Goal: Check status: Check status

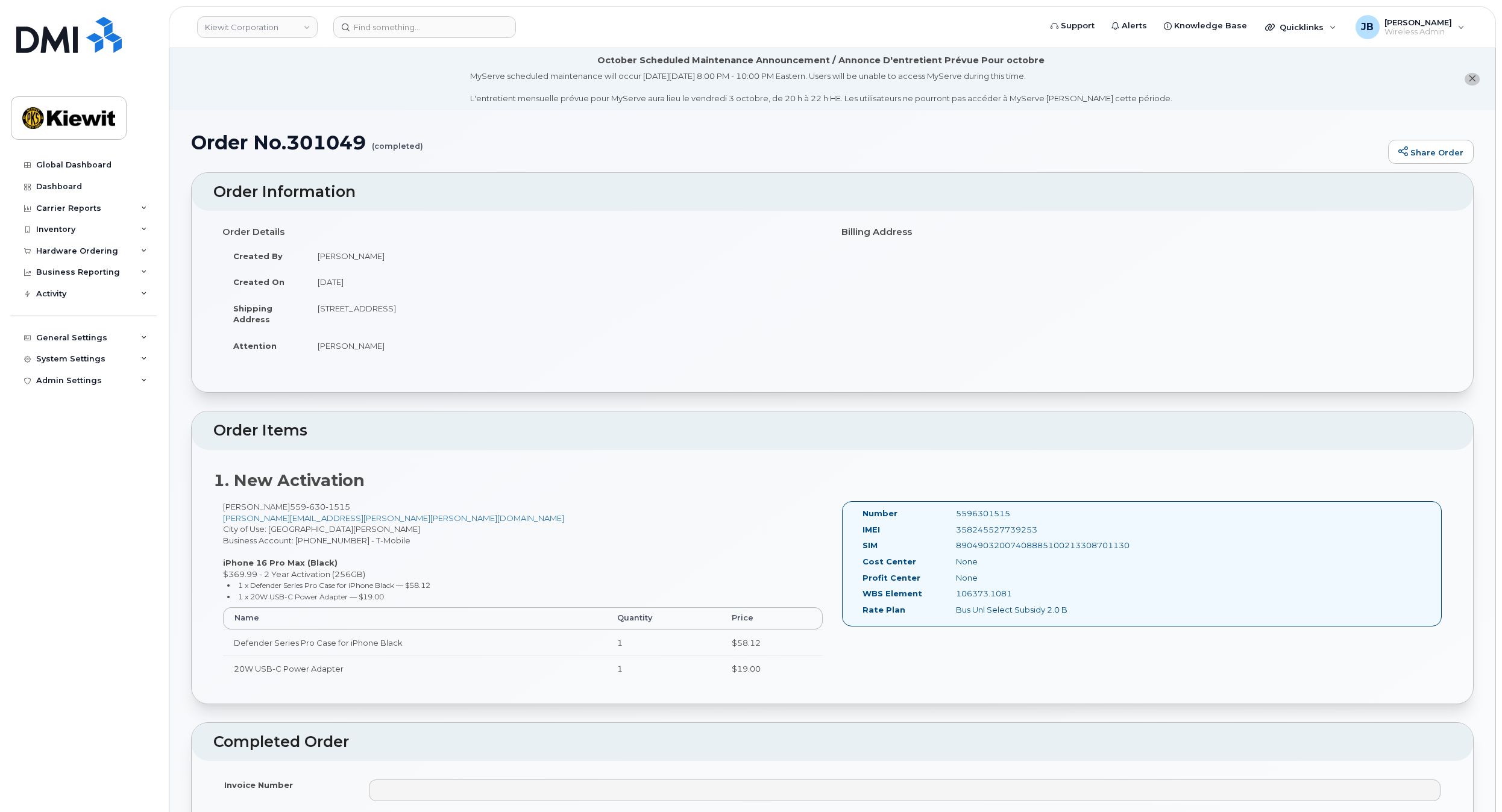
drag, startPoint x: 901, startPoint y: 434, endPoint x: 843, endPoint y: 229, distance: 213.0
drag, startPoint x: 326, startPoint y: 308, endPoint x: 427, endPoint y: 311, distance: 101.0
click at [414, 313] on td "[STREET_ADDRESS]" at bounding box center [565, 313] width 516 height 37
click at [427, 311] on td "[STREET_ADDRESS]" at bounding box center [565, 313] width 516 height 37
drag, startPoint x: 429, startPoint y: 311, endPoint x: 461, endPoint y: 310, distance: 32.0
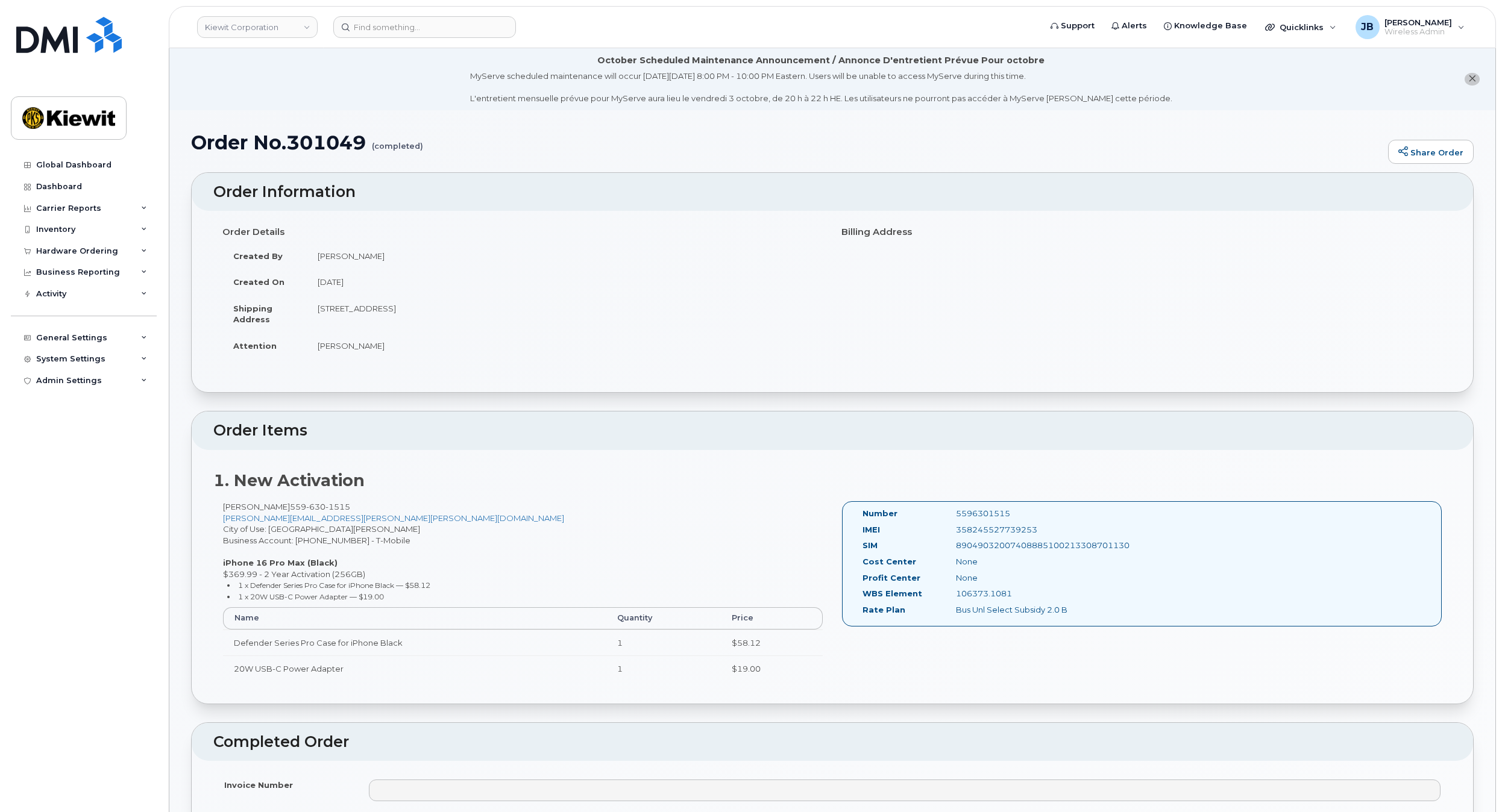
click at [461, 310] on td "[STREET_ADDRESS]" at bounding box center [565, 313] width 516 height 37
click at [469, 309] on td "[STREET_ADDRESS]" at bounding box center [565, 313] width 516 height 37
drag, startPoint x: 489, startPoint y: 310, endPoint x: 435, endPoint y: 309, distance: 54.0
click at [451, 308] on td "[STREET_ADDRESS]" at bounding box center [565, 313] width 516 height 37
click at [428, 310] on td "[STREET_ADDRESS]" at bounding box center [565, 313] width 516 height 37
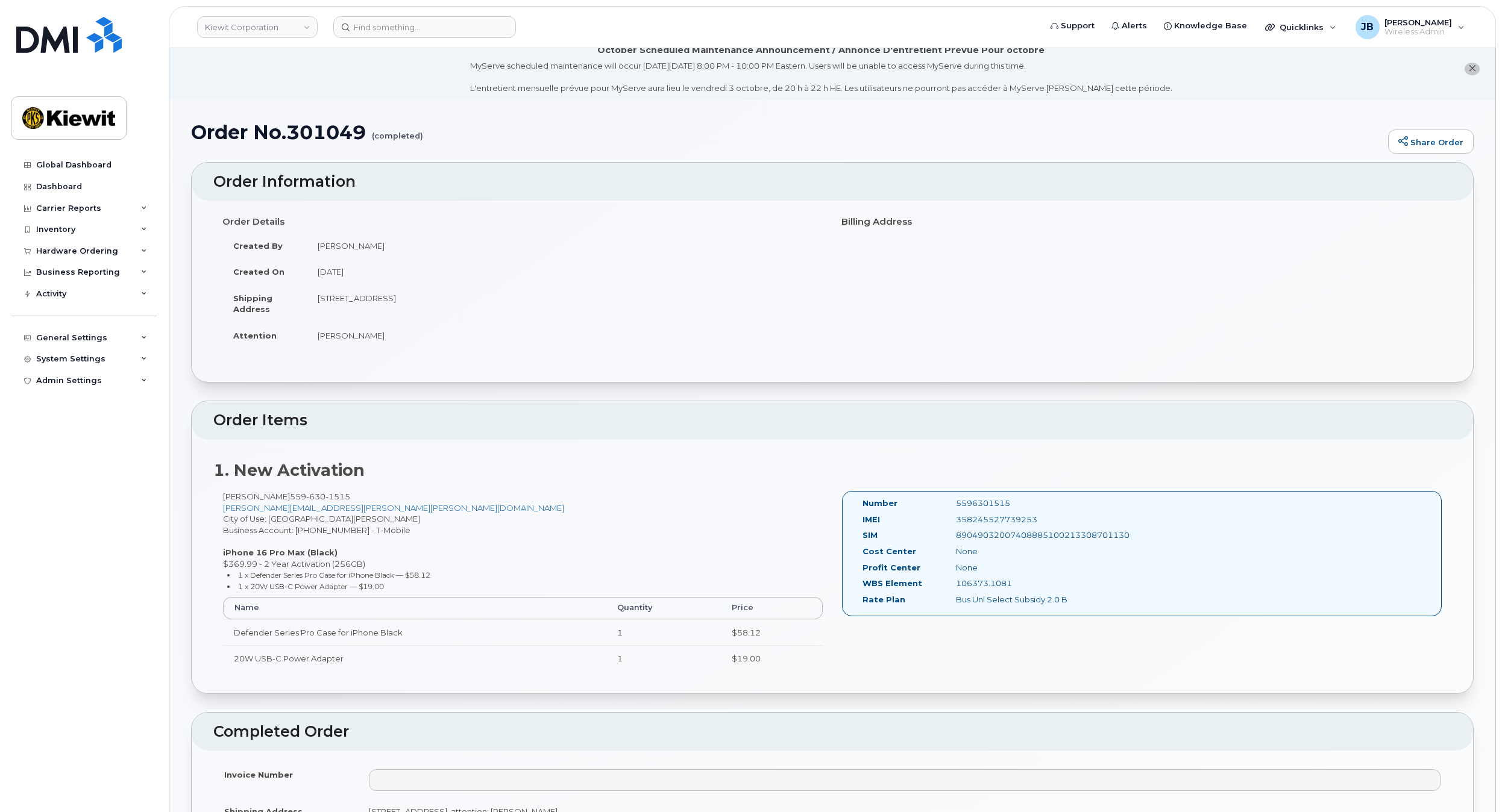
drag, startPoint x: 650, startPoint y: 300, endPoint x: 653, endPoint y: 316, distance: 16.3
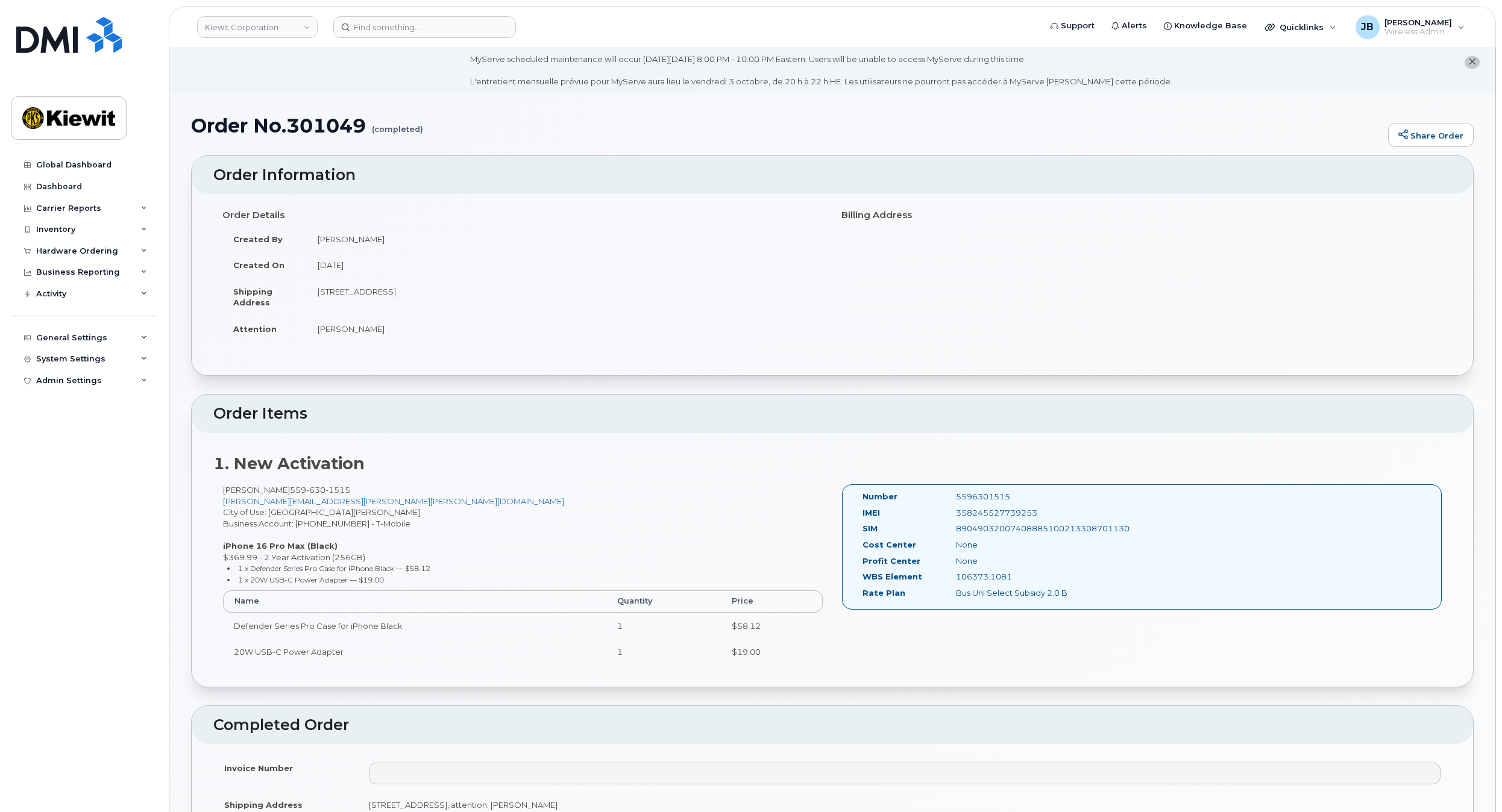
drag, startPoint x: 650, startPoint y: 298, endPoint x: 652, endPoint y: 311, distance: 13.2
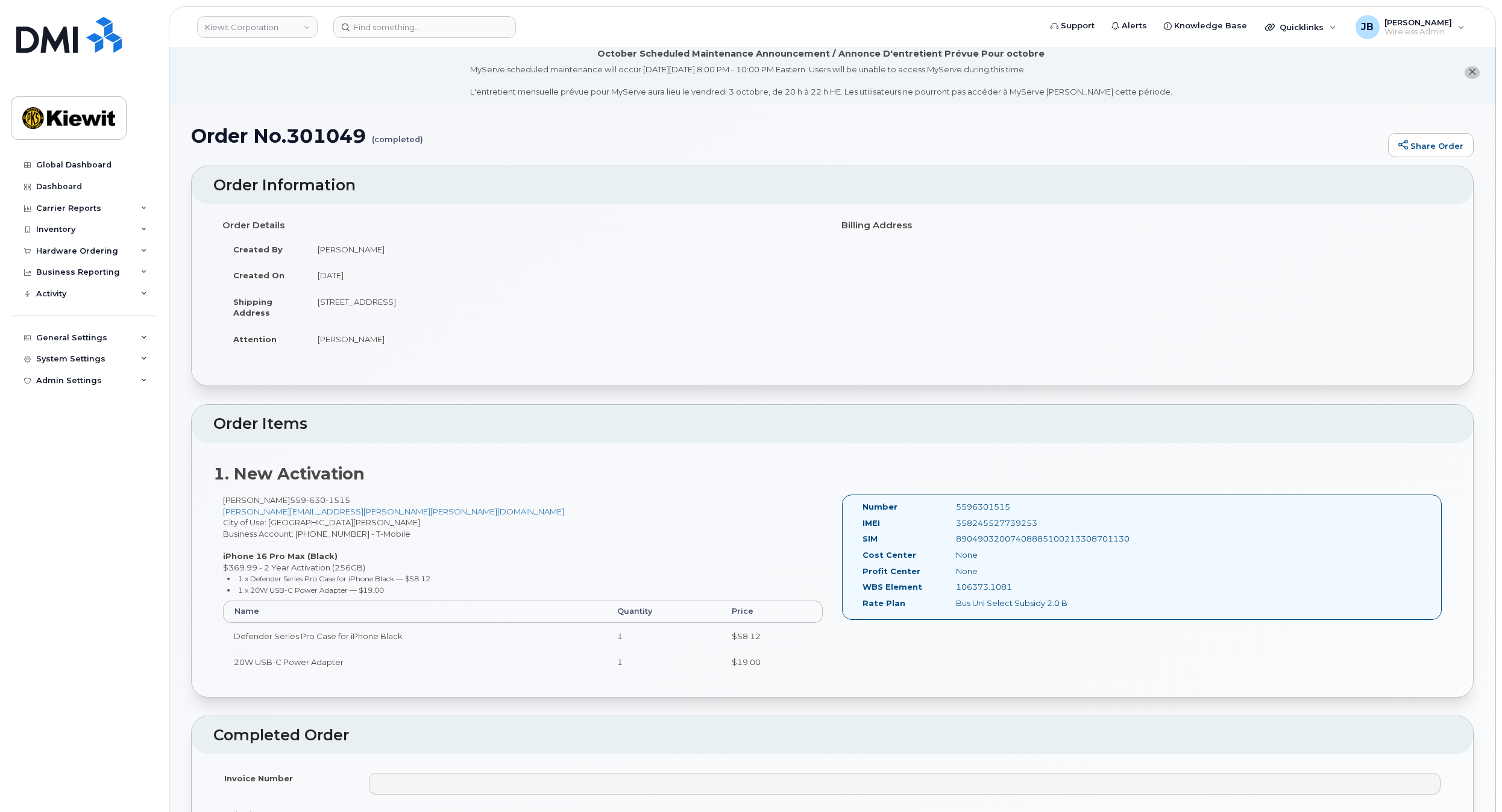
scroll to position [11, 0]
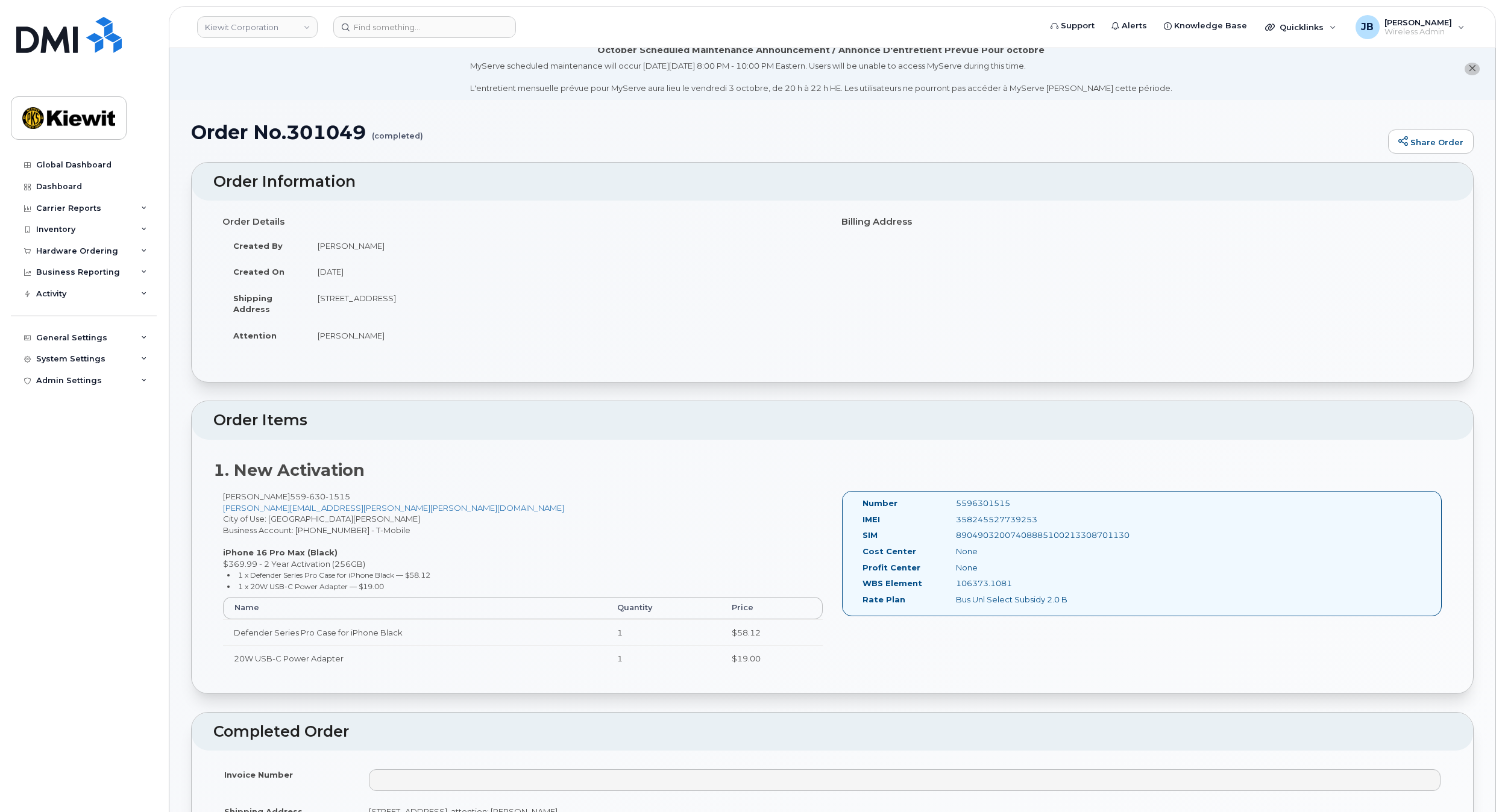
drag, startPoint x: 654, startPoint y: 306, endPoint x: 653, endPoint y: 324, distance: 18.0
drag, startPoint x: 340, startPoint y: 296, endPoint x: 431, endPoint y: 301, distance: 91.1
click at [430, 301] on td "[STREET_ADDRESS]" at bounding box center [565, 302] width 516 height 37
click at [438, 301] on td "[STREET_ADDRESS]" at bounding box center [565, 302] width 516 height 37
drag, startPoint x: 455, startPoint y: 299, endPoint x: 500, endPoint y: 296, distance: 45.1
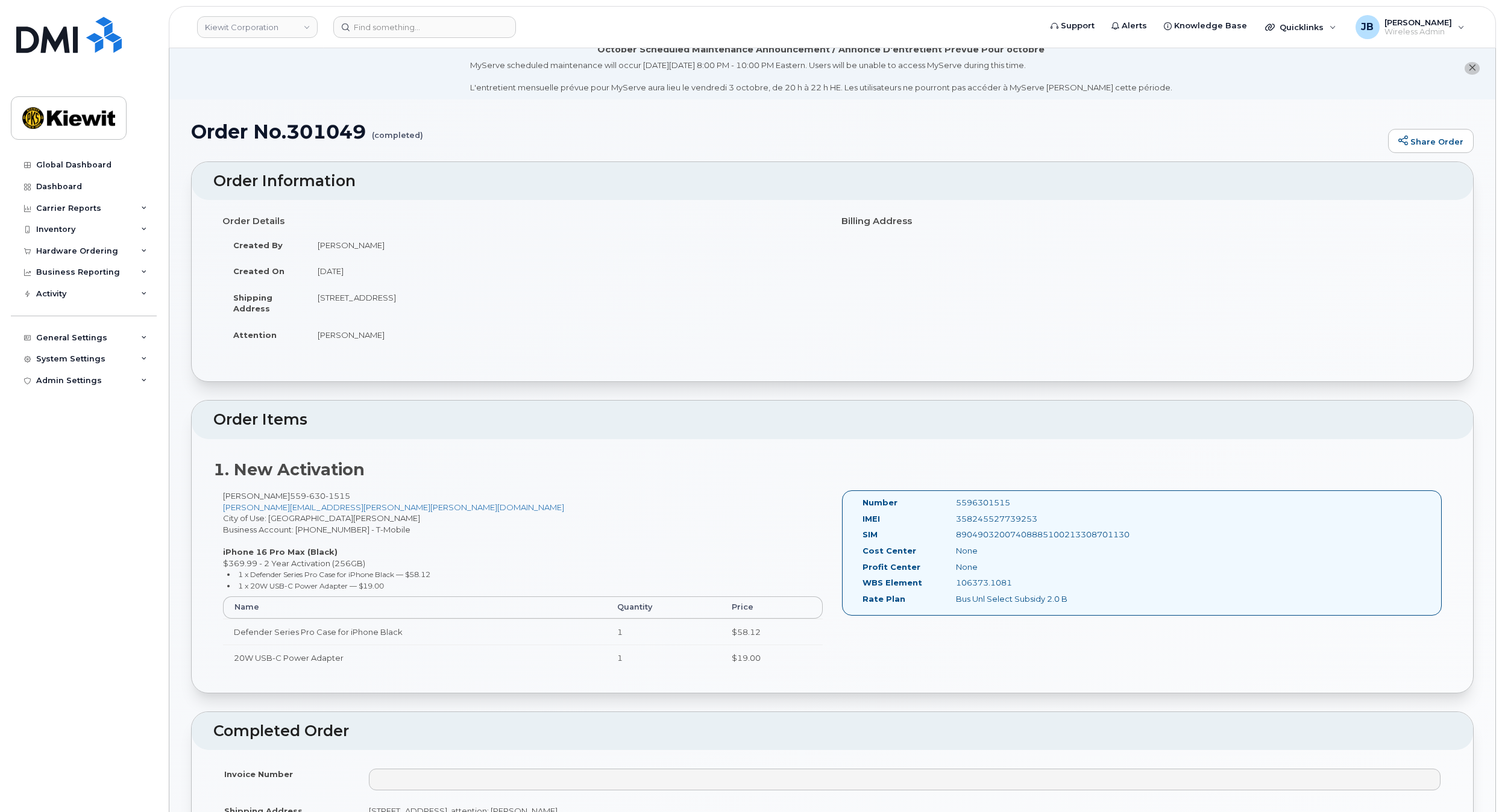
click at [500, 296] on td "[STREET_ADDRESS]" at bounding box center [565, 302] width 516 height 37
click at [524, 296] on td "[STREET_ADDRESS]" at bounding box center [565, 302] width 516 height 37
drag, startPoint x: 553, startPoint y: 296, endPoint x: 401, endPoint y: 287, distance: 152.3
click at [405, 287] on td "[STREET_ADDRESS]" at bounding box center [565, 302] width 516 height 37
click at [400, 286] on td "[STREET_ADDRESS]" at bounding box center [565, 302] width 516 height 37
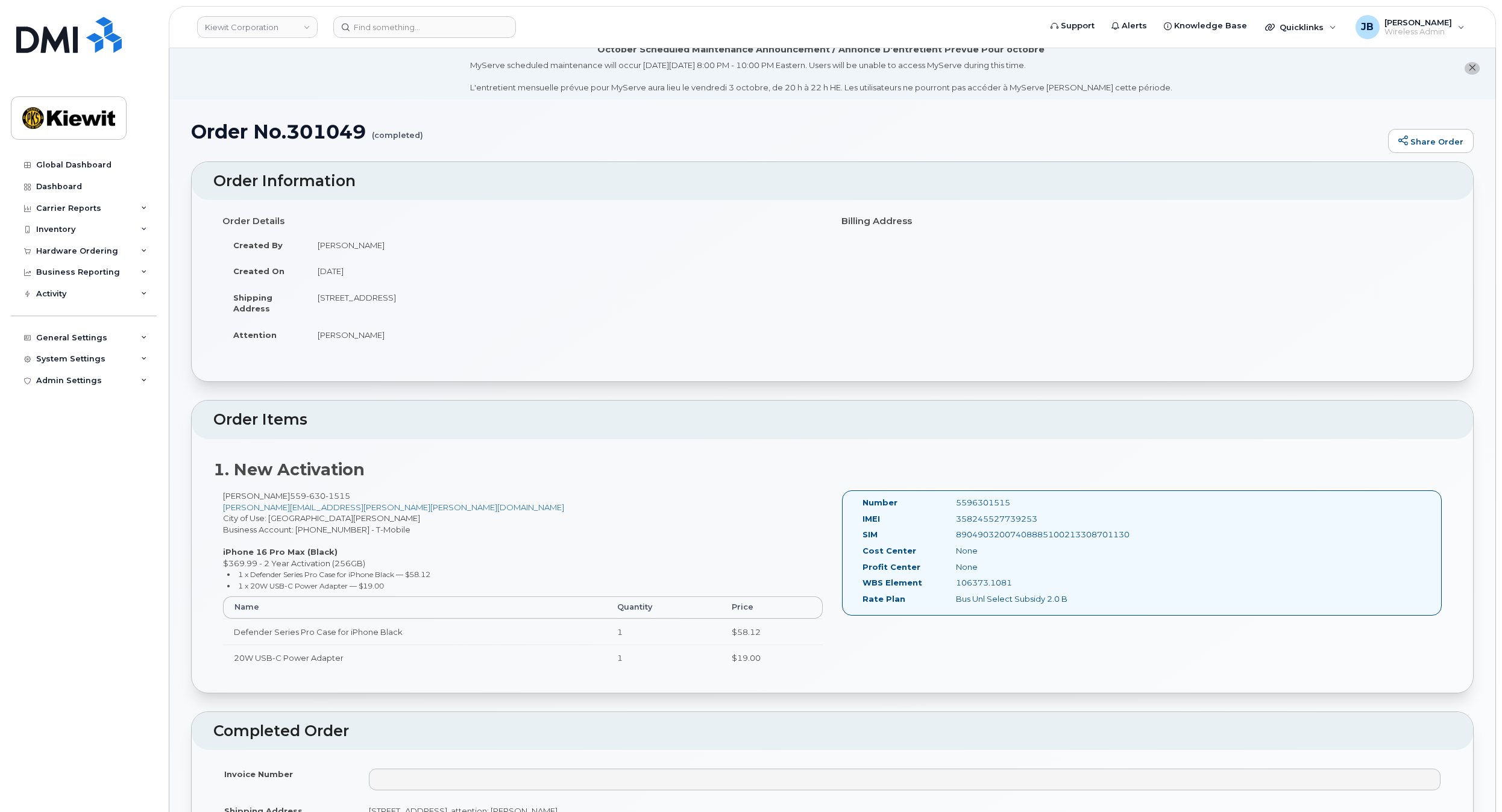
drag, startPoint x: 452, startPoint y: 291, endPoint x: 507, endPoint y: 294, distance: 55.1
click at [497, 293] on td "[STREET_ADDRESS]" at bounding box center [565, 302] width 516 height 37
click at [507, 294] on td "[STREET_ADDRESS]" at bounding box center [565, 302] width 516 height 37
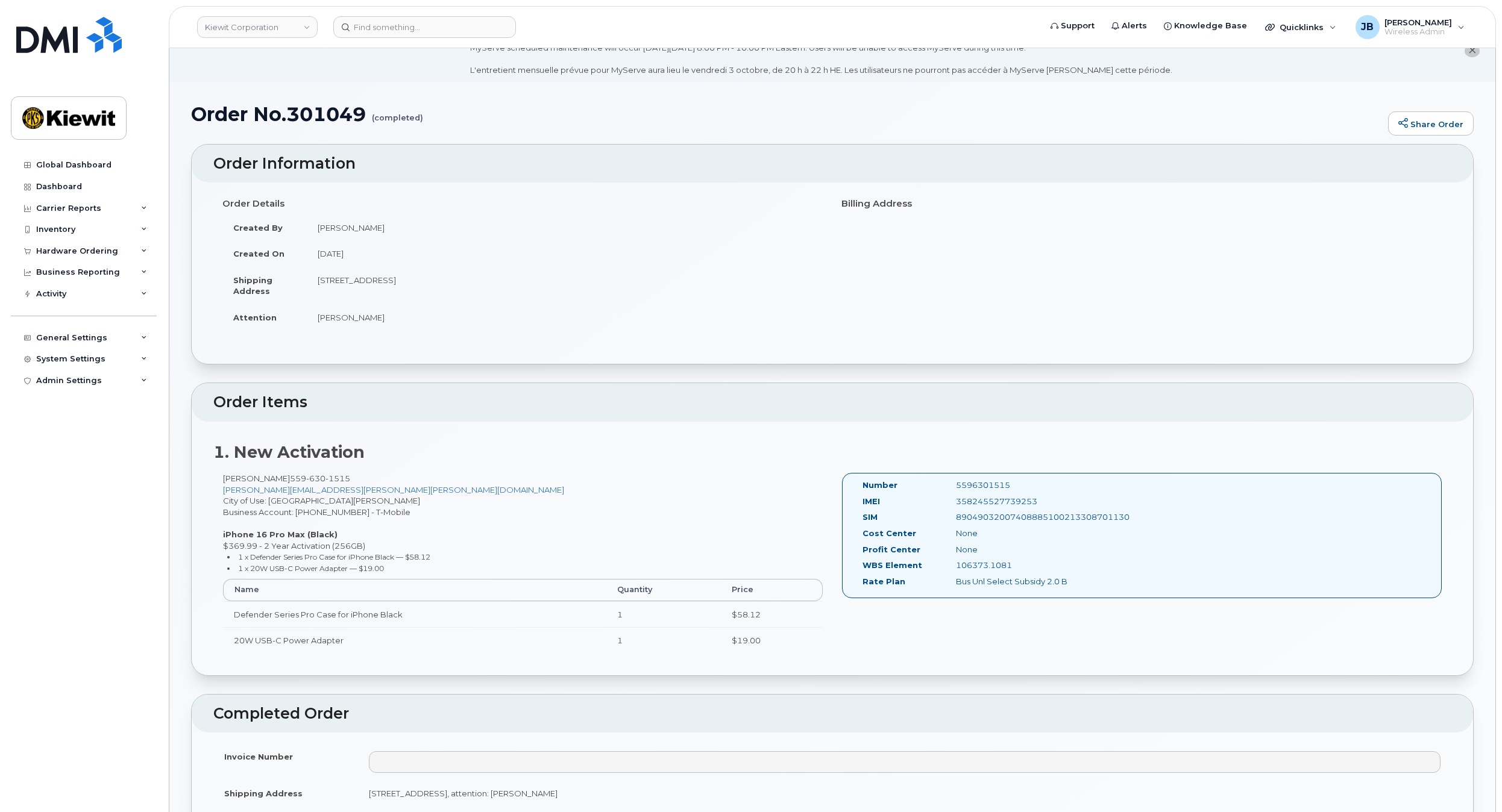
scroll to position [30, 0]
drag, startPoint x: 719, startPoint y: 252, endPoint x: 718, endPoint y: 270, distance: 18.0
drag, startPoint x: 536, startPoint y: 451, endPoint x: 518, endPoint y: 449, distance: 18.1
click at [536, 450] on h2 "1. New Activation" at bounding box center [832, 451] width 1238 height 18
click at [85, 166] on div "Global Dashboard" at bounding box center [74, 164] width 75 height 10
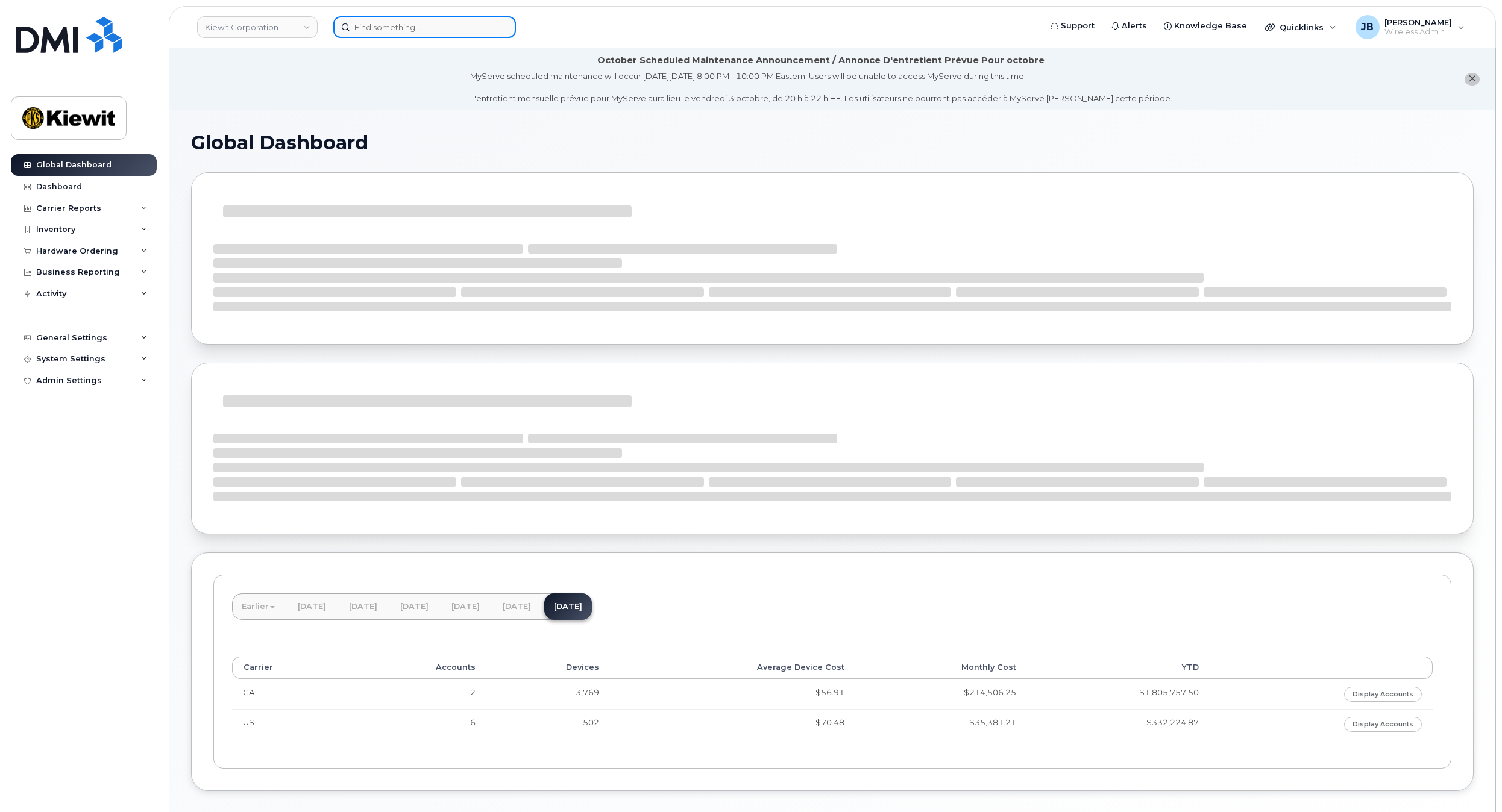
click at [422, 33] on input at bounding box center [424, 27] width 183 height 21
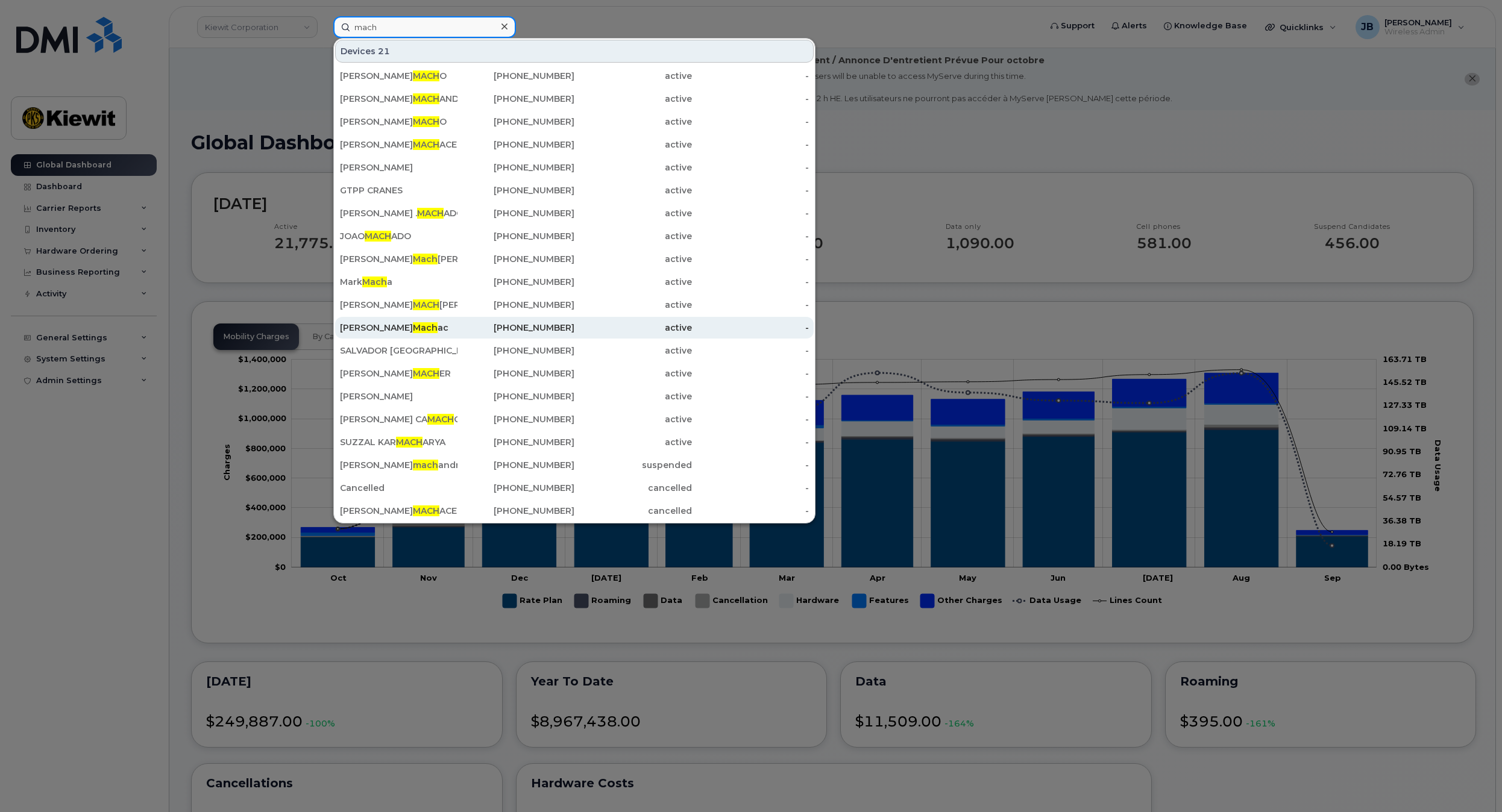
type input "mach"
click at [479, 334] on div "817-721-2675" at bounding box center [516, 327] width 118 height 21
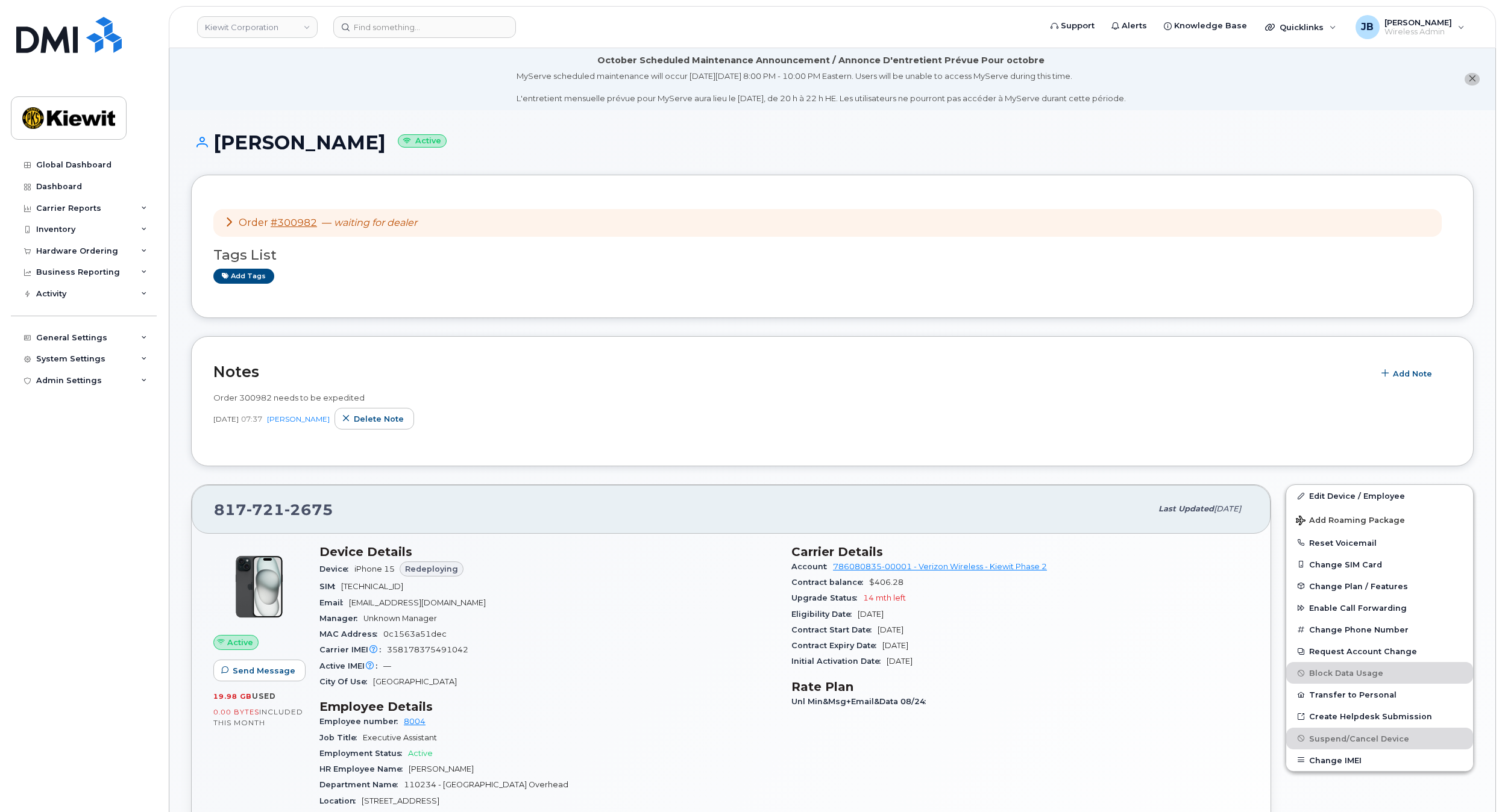
click at [226, 224] on icon at bounding box center [229, 222] width 10 height 10
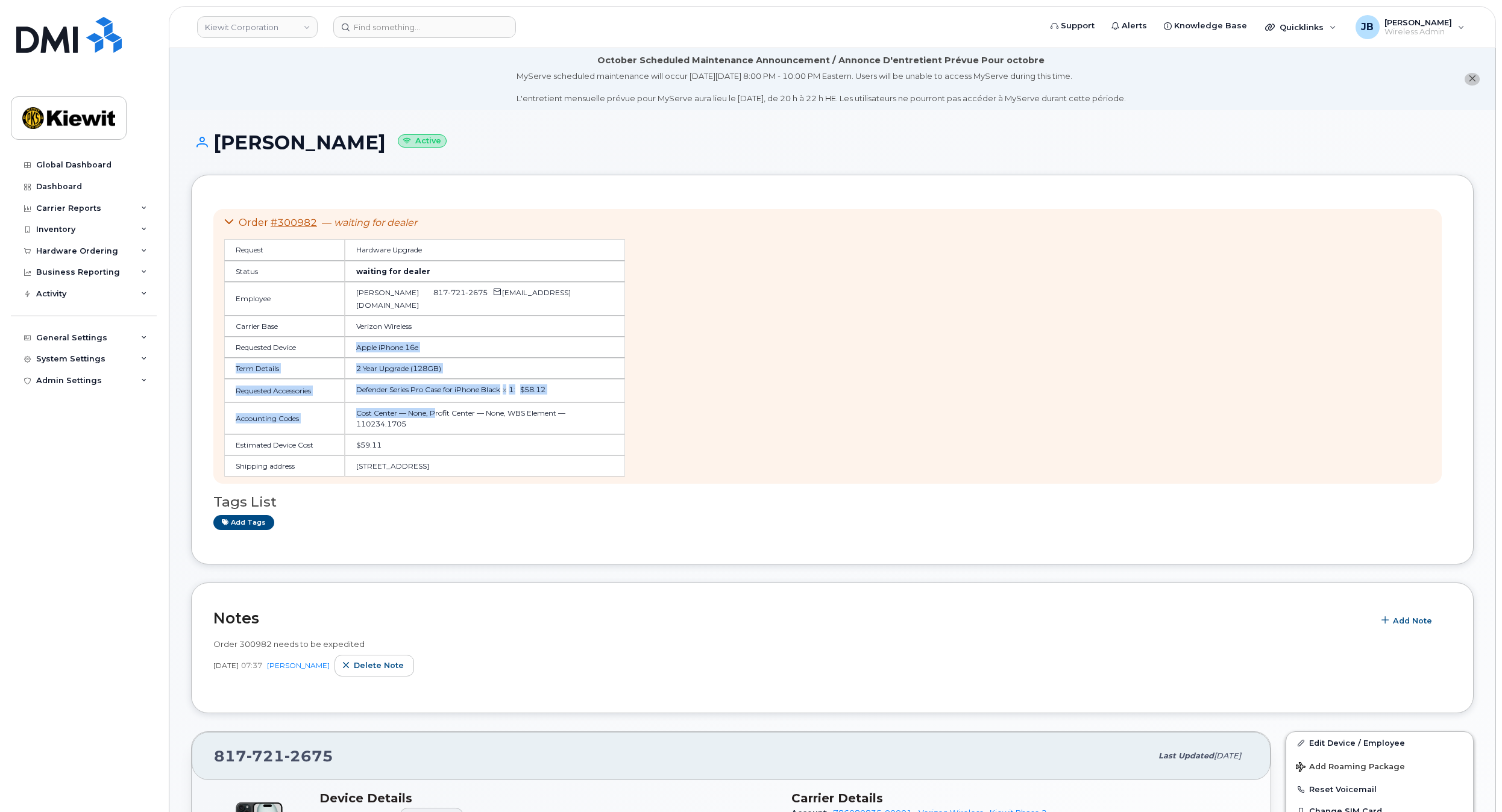
drag, startPoint x: 357, startPoint y: 335, endPoint x: 436, endPoint y: 406, distance: 106.2
click at [436, 406] on table "Request Hardware Upgrade Status waiting for dealer Employee Pam Machac 817 721 …" at bounding box center [425, 358] width 401 height 237
click at [438, 420] on td "Cost Center — None, Profit Center — None, WBS Element — 110234.1705" at bounding box center [485, 418] width 281 height 31
drag, startPoint x: 430, startPoint y: 429, endPoint x: 411, endPoint y: 431, distance: 19.1
click at [411, 434] on td "$59.11" at bounding box center [485, 445] width 281 height 21
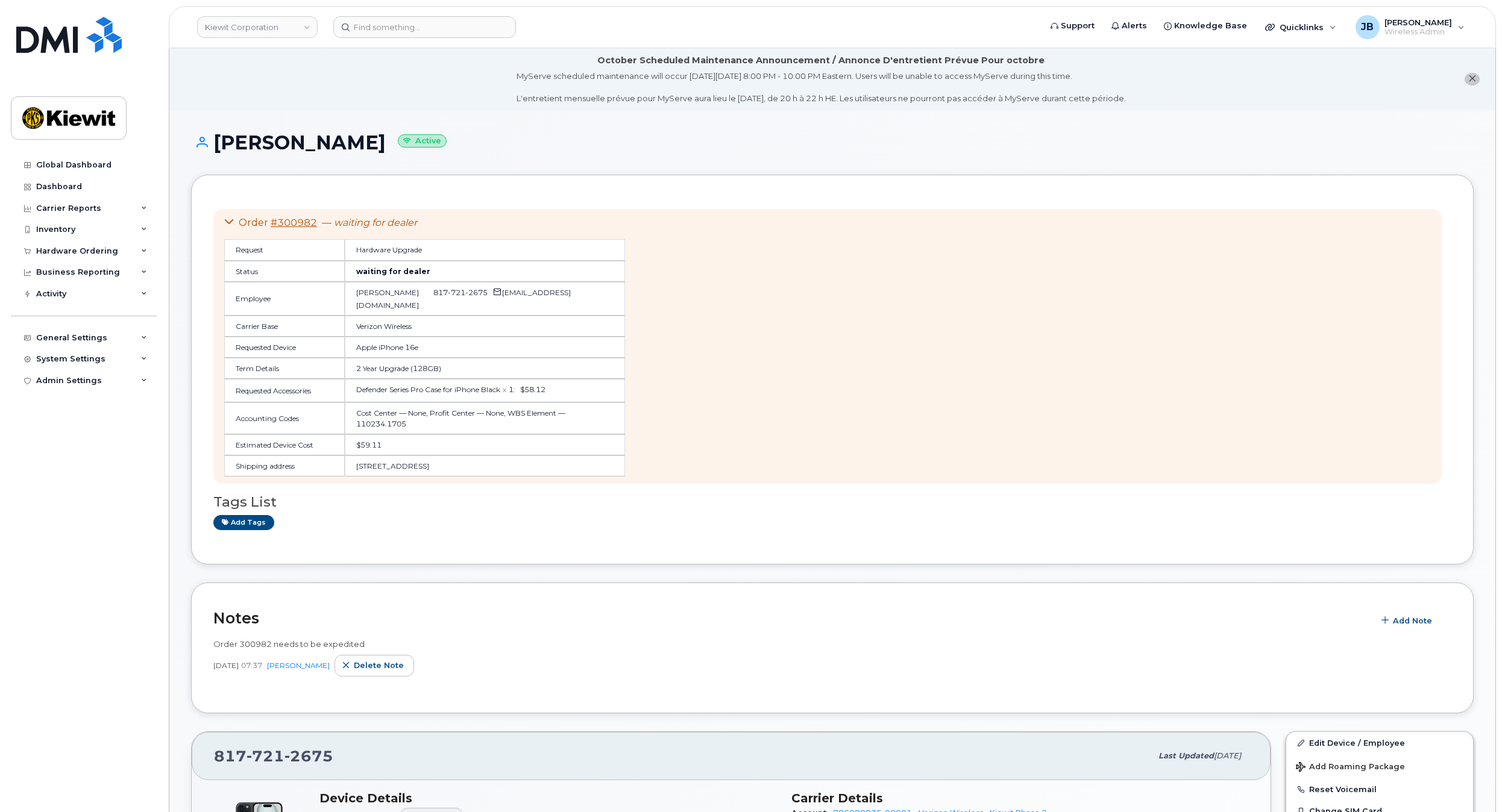
click at [415, 434] on td "$59.11" at bounding box center [485, 445] width 281 height 21
click at [621, 97] on div "MyServe scheduled maintenance will occur on Friday October 3rd, 8:00 PM - 10:00…" at bounding box center [821, 87] width 610 height 34
drag, startPoint x: 723, startPoint y: 99, endPoint x: 852, endPoint y: 99, distance: 129.0
click at [852, 99] on div "MyServe scheduled maintenance will occur on Friday October 3rd, 8:00 PM - 10:00…" at bounding box center [821, 87] width 610 height 34
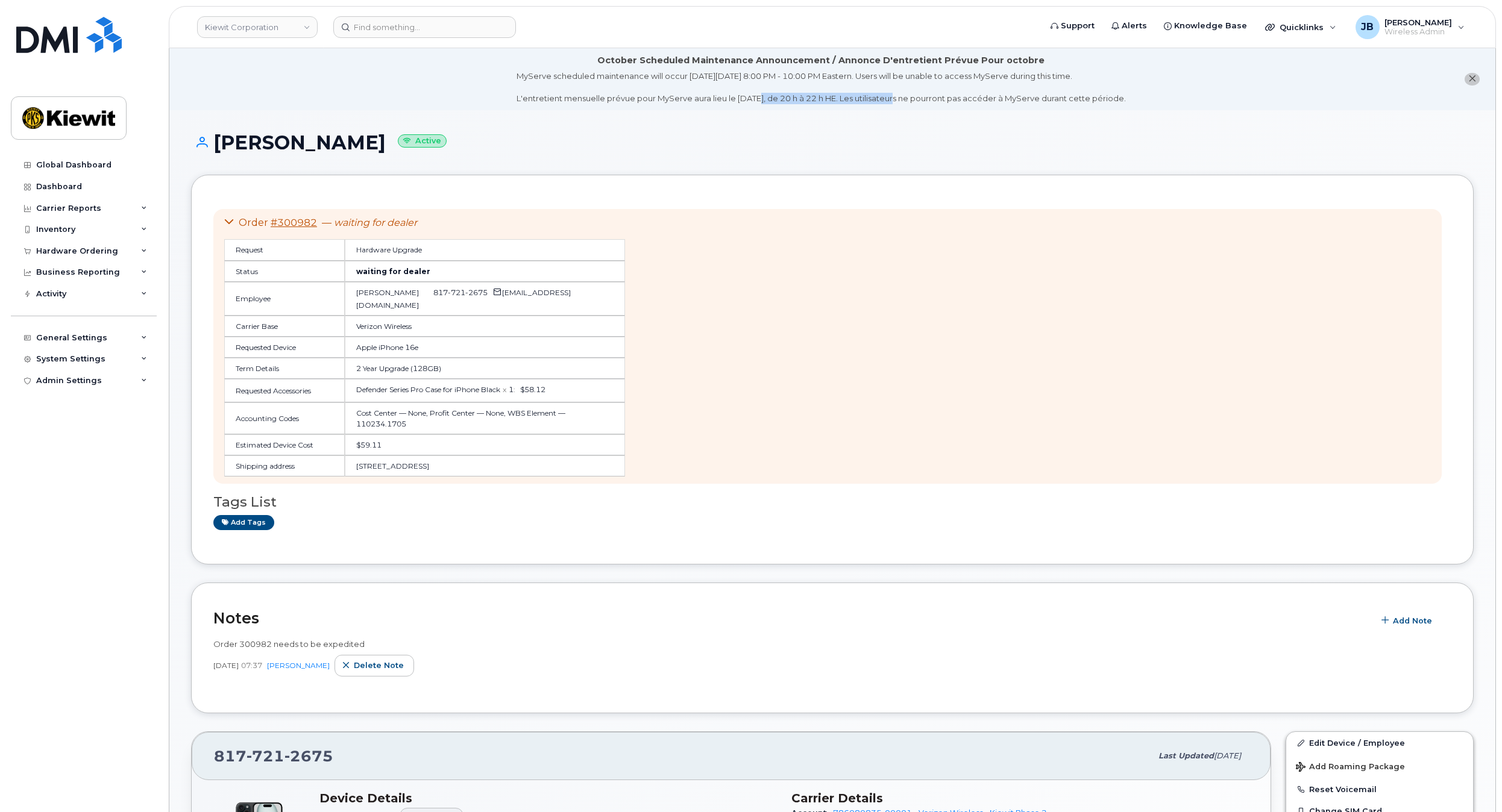
drag, startPoint x: 874, startPoint y: 103, endPoint x: 731, endPoint y: 103, distance: 143.0
click at [731, 103] on div "MyServe scheduled maintenance will occur on Friday October 3rd, 8:00 PM - 10:00…" at bounding box center [821, 87] width 610 height 34
click at [730, 103] on div "MyServe scheduled maintenance will occur on Friday October 3rd, 8:00 PM - 10:00…" at bounding box center [821, 87] width 610 height 34
drag, startPoint x: 725, startPoint y: 103, endPoint x: 901, endPoint y: 94, distance: 176.2
click at [901, 94] on div "MyServe scheduled maintenance will occur on Friday October 3rd, 8:00 PM - 10:00…" at bounding box center [821, 87] width 610 height 34
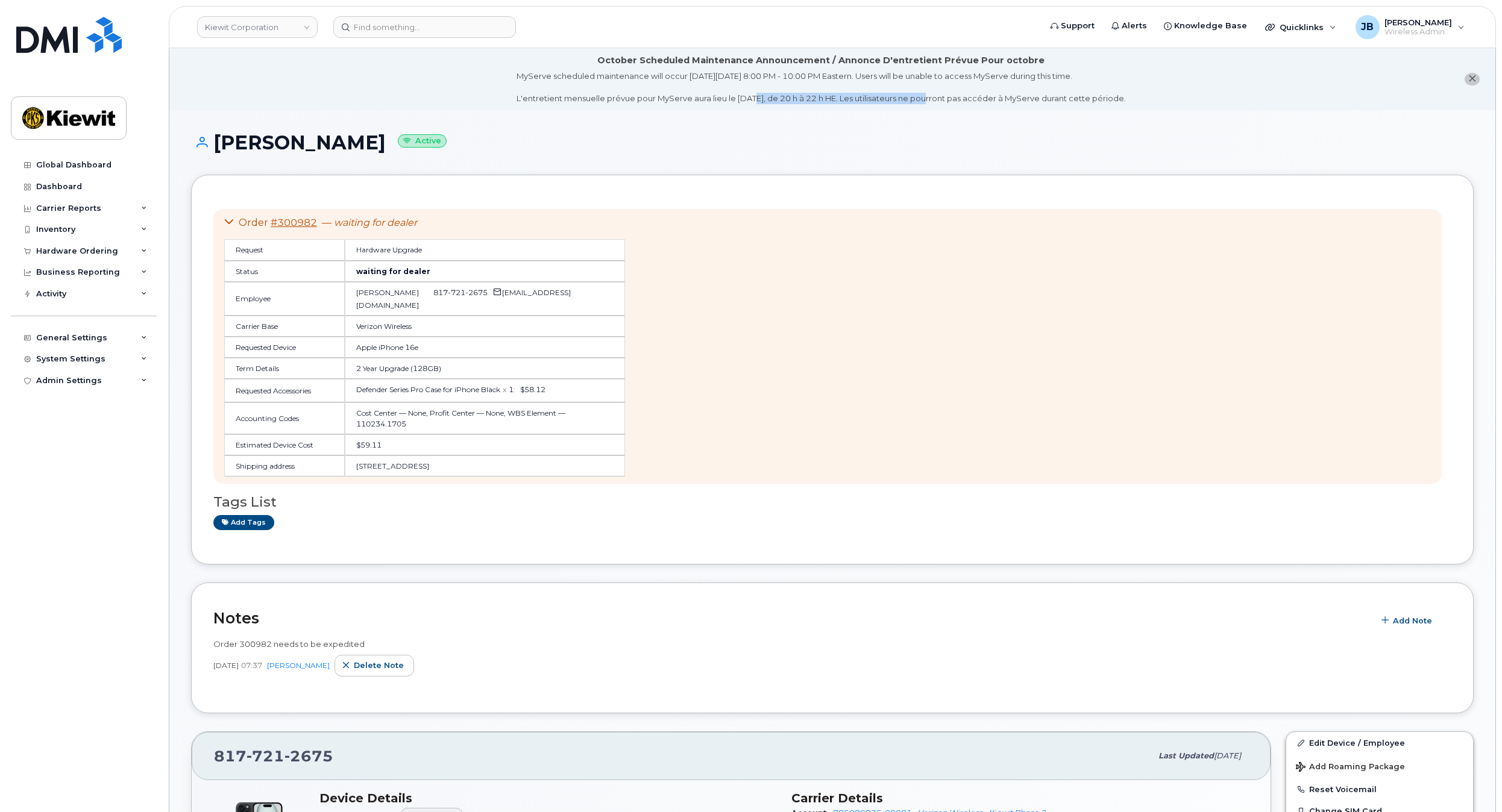
click at [901, 94] on div "MyServe scheduled maintenance will occur on Friday October 3rd, 8:00 PM - 10:00…" at bounding box center [821, 87] width 610 height 34
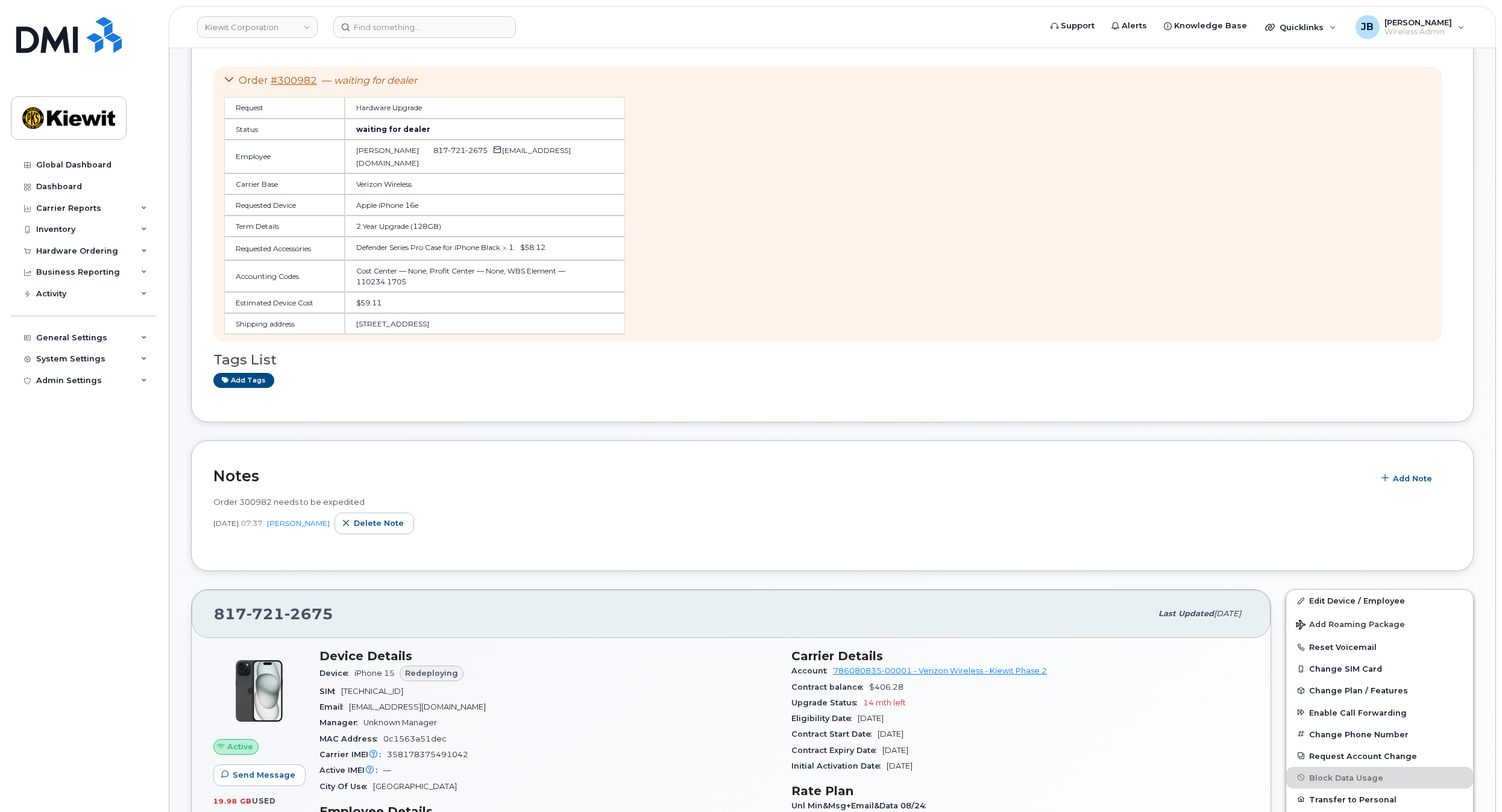
drag, startPoint x: 790, startPoint y: 115, endPoint x: 790, endPoint y: 140, distance: 25.0
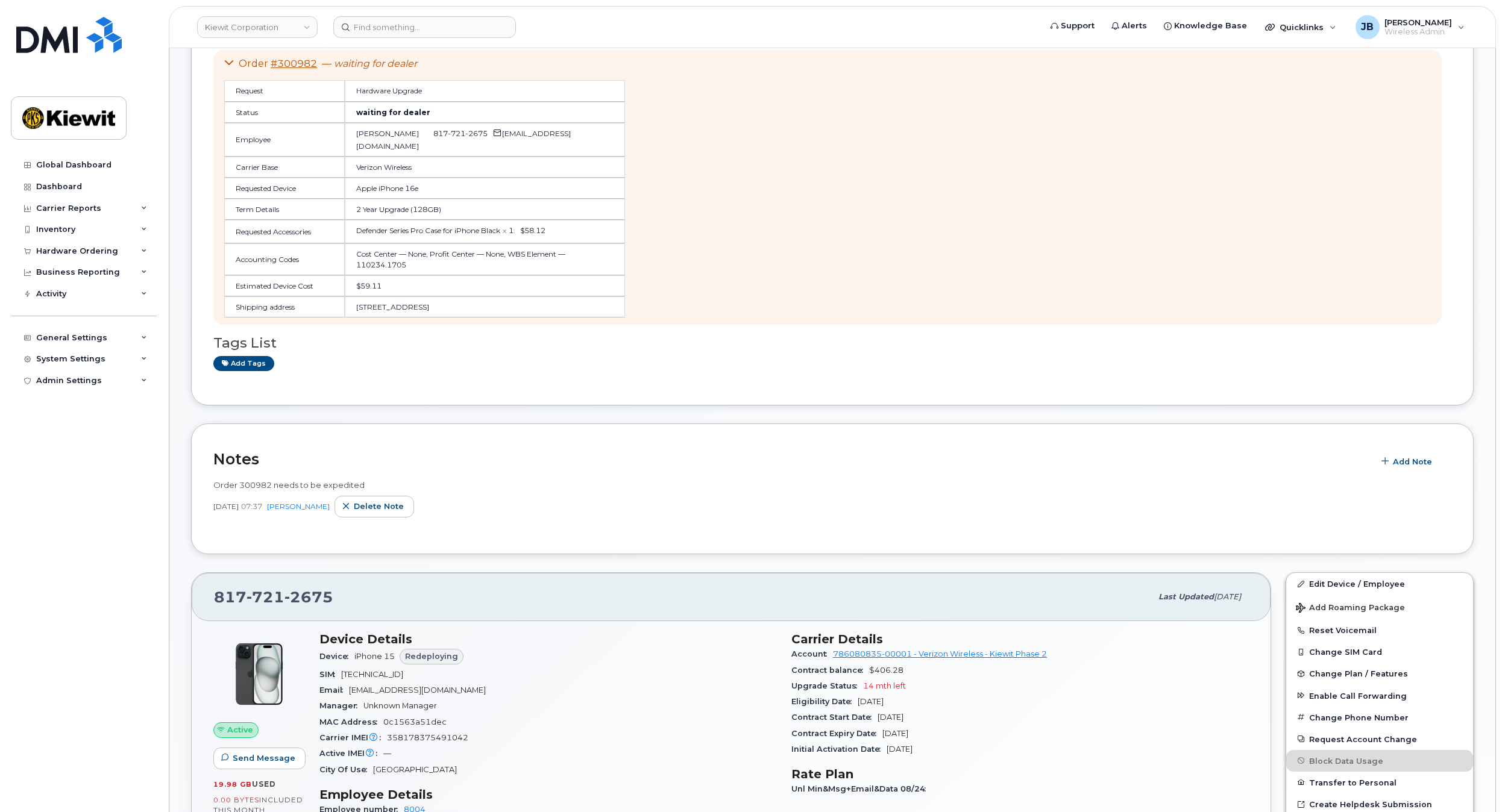
scroll to position [164, 0]
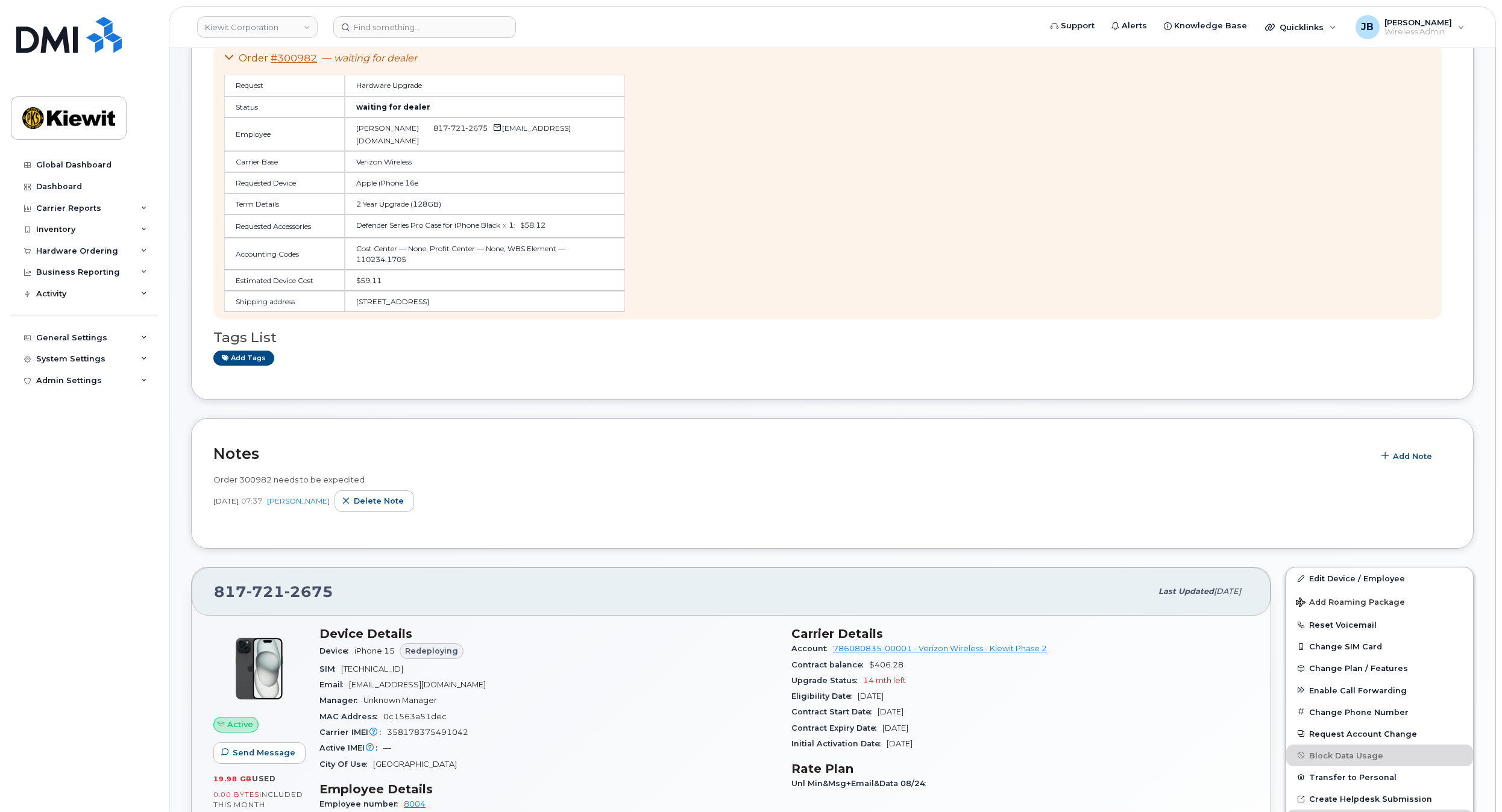
drag, startPoint x: 790, startPoint y: 140, endPoint x: 780, endPoint y: 173, distance: 34.5
drag, startPoint x: 599, startPoint y: 253, endPoint x: 590, endPoint y: 261, distance: 12.0
click at [590, 261] on table "Request Hardware Upgrade Status waiting for dealer Employee Pam Machac 817 721 …" at bounding box center [425, 193] width 401 height 237
click at [590, 270] on td "$59.11" at bounding box center [485, 280] width 281 height 21
click at [598, 258] on td "Cost Center — None, Profit Center — None, WBS Element — 110234.1705" at bounding box center [485, 254] width 281 height 31
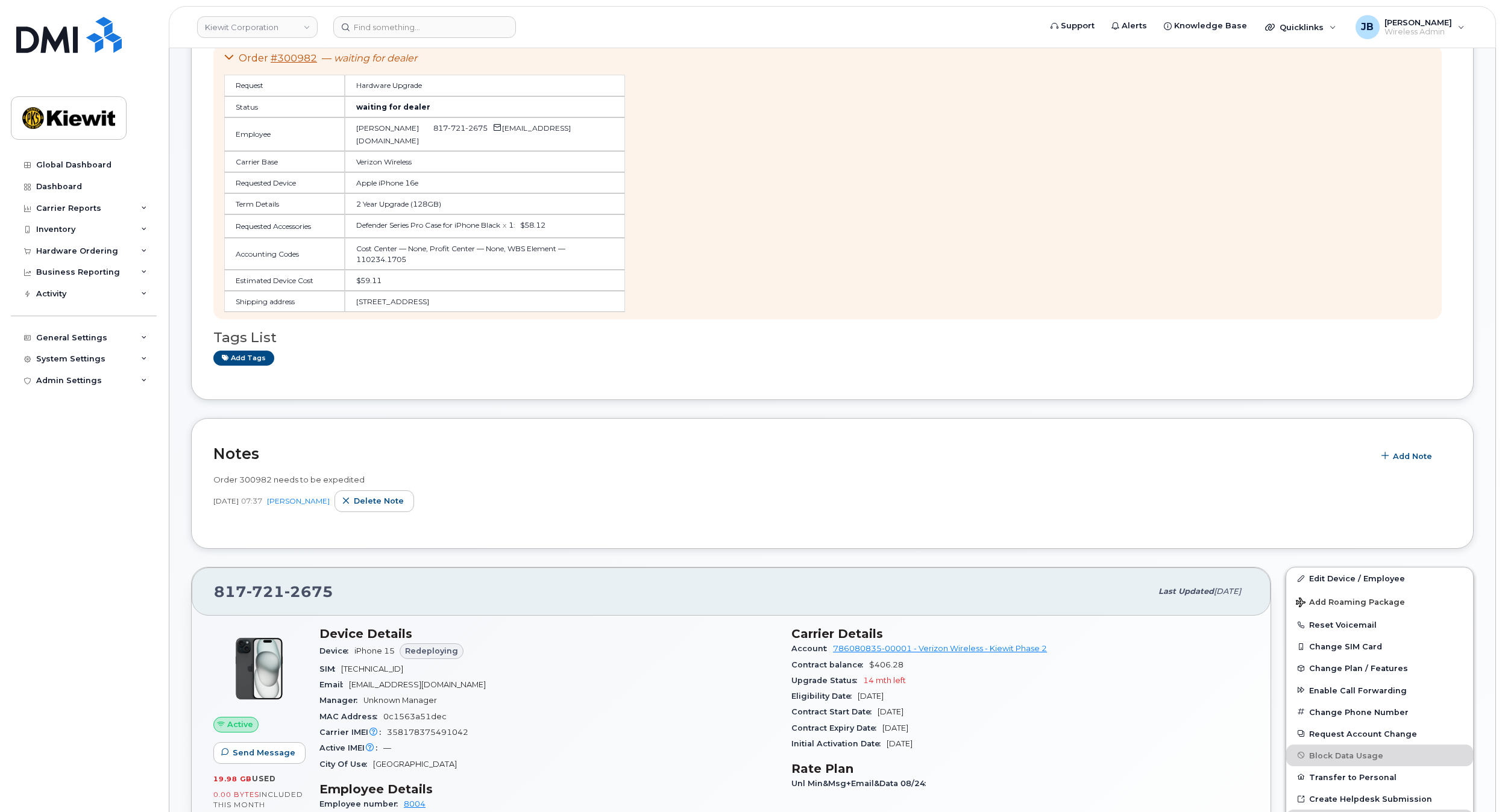
click at [598, 259] on td "Cost Center — None, Profit Center — None, WBS Element — 110234.1705" at bounding box center [485, 254] width 281 height 31
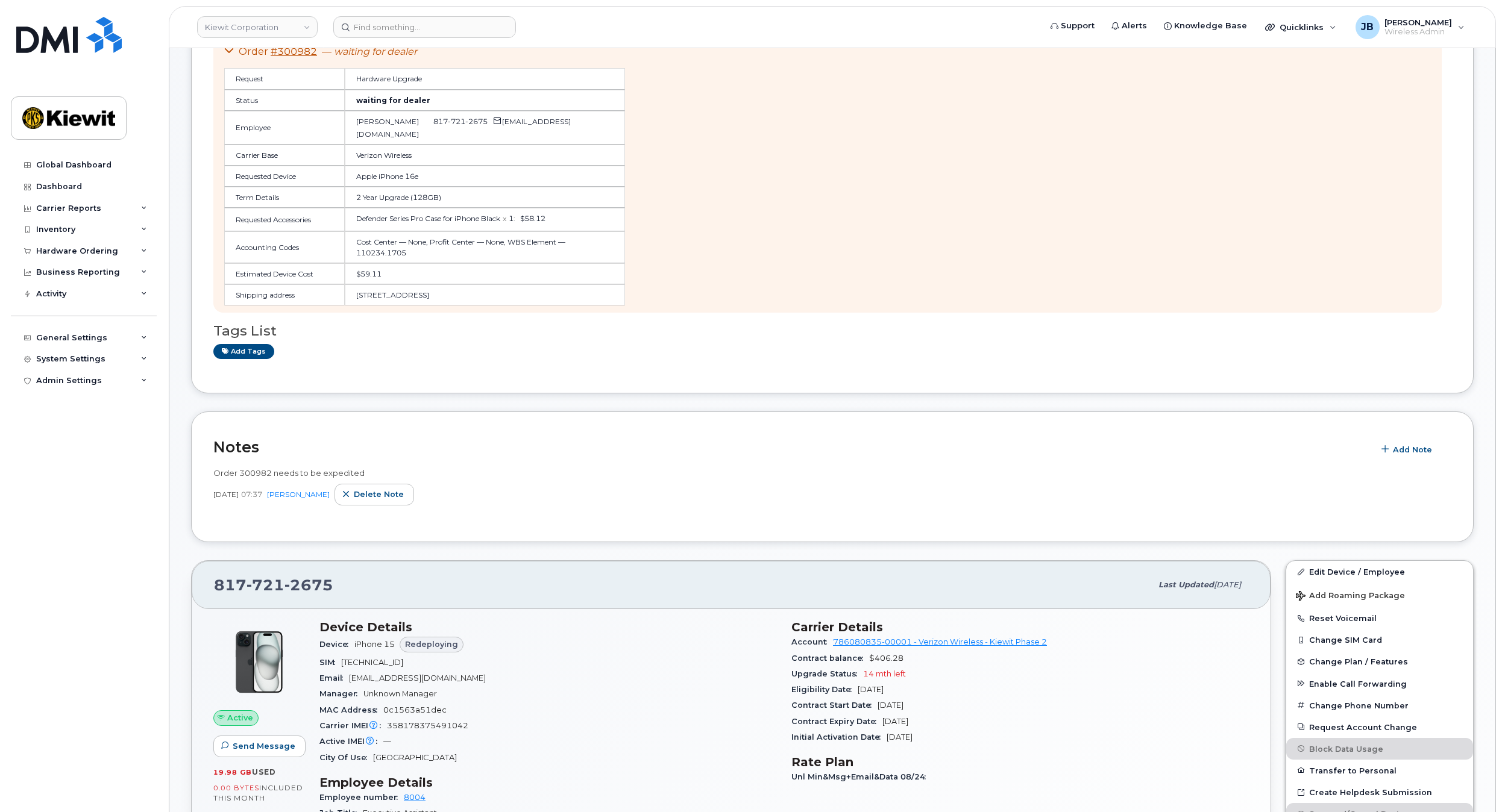
drag, startPoint x: 747, startPoint y: 172, endPoint x: 744, endPoint y: 190, distance: 18.2
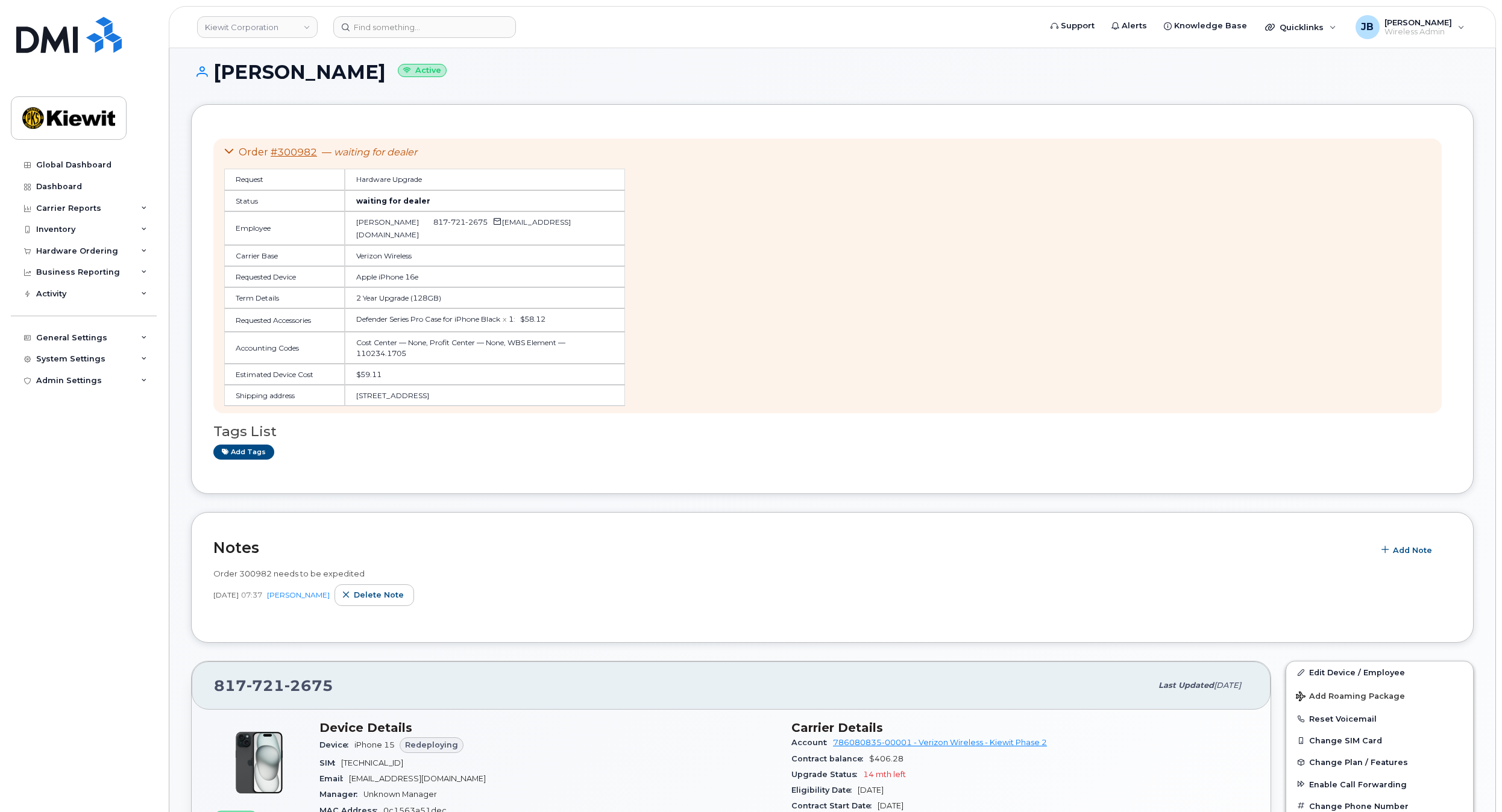
scroll to position [75, 0]
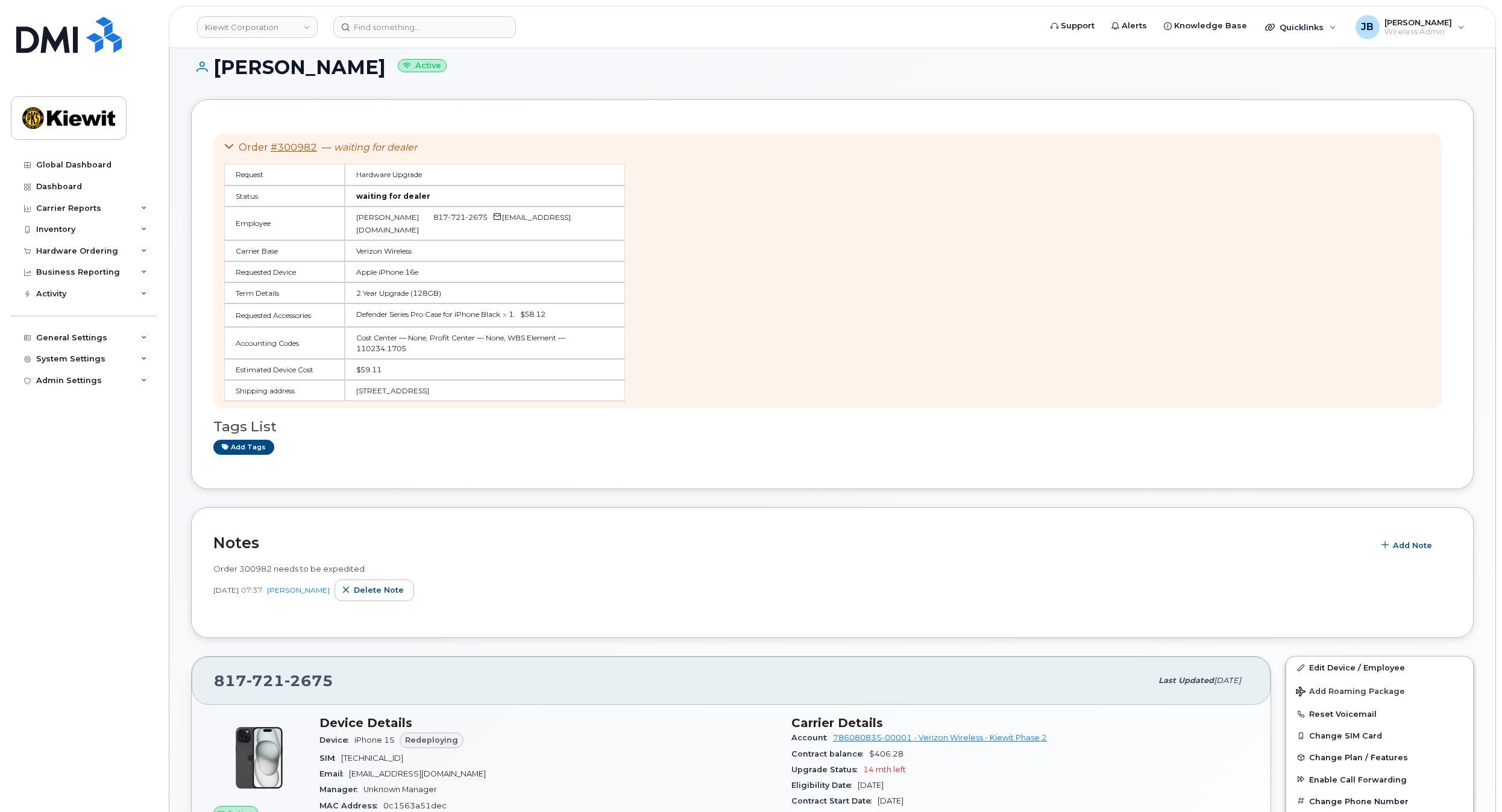
drag, startPoint x: 751, startPoint y: 149, endPoint x: 746, endPoint y: 173, distance: 24.5
drag, startPoint x: 356, startPoint y: 175, endPoint x: 427, endPoint y: 274, distance: 121.8
click at [423, 268] on table "Request Hardware Upgrade Status waiting for dealer Employee Pam Machac 817 721 …" at bounding box center [425, 282] width 401 height 237
click at [433, 283] on td "2 Year Upgrade (128GB)" at bounding box center [485, 293] width 281 height 21
drag, startPoint x: 487, startPoint y: 277, endPoint x: 489, endPoint y: 330, distance: 53.0
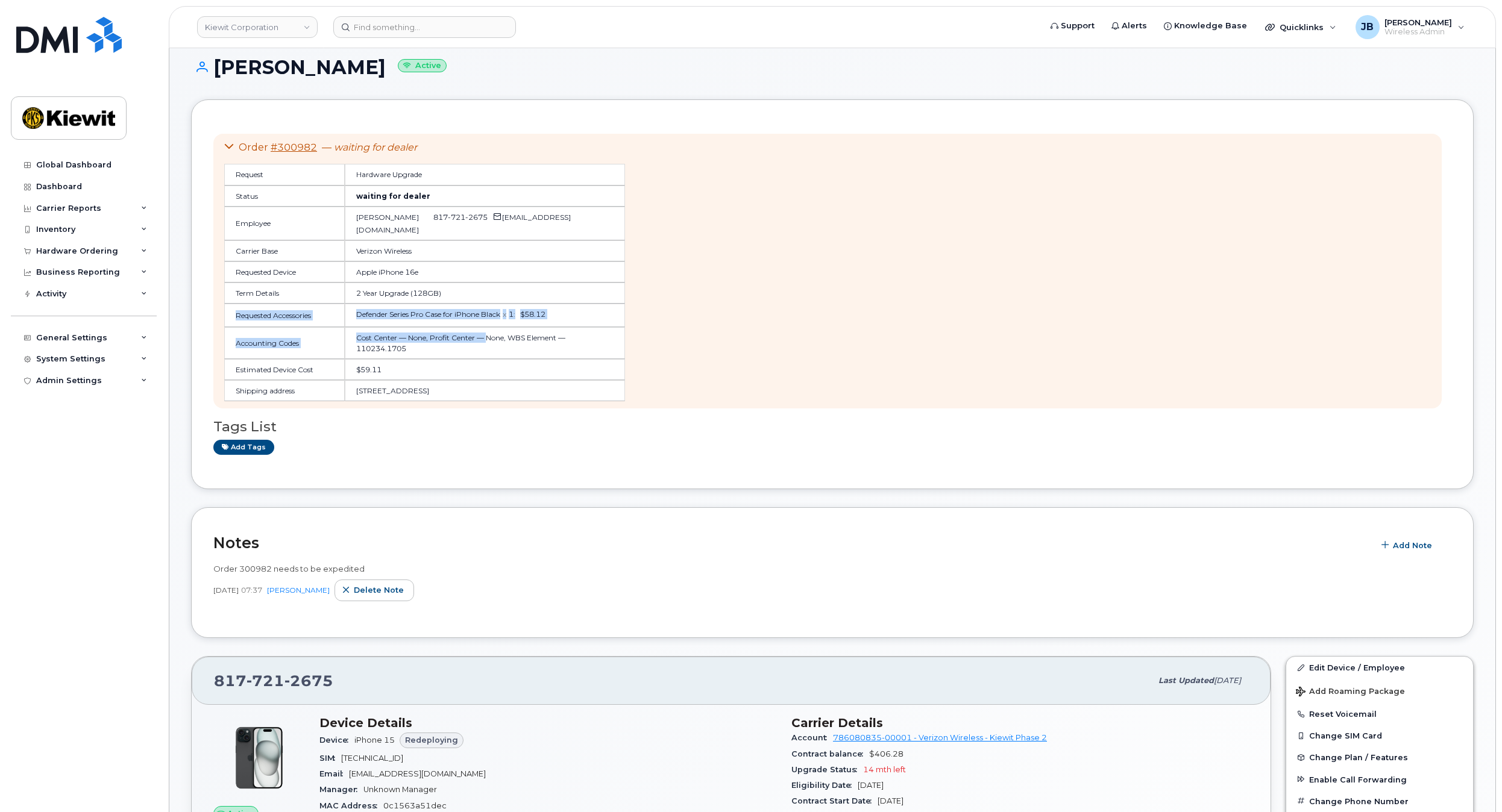
click at [489, 328] on table "Request Hardware Upgrade Status waiting for dealer Employee Pam Machac 817 721 …" at bounding box center [425, 282] width 401 height 237
click at [489, 330] on td "Cost Center — None, Profit Center — None, WBS Element — 110234.1705" at bounding box center [485, 343] width 281 height 31
drag, startPoint x: 494, startPoint y: 338, endPoint x: 485, endPoint y: 328, distance: 13.5
click at [485, 328] on td "Cost Center — None, Profit Center — None, WBS Element — 110234.1705" at bounding box center [485, 343] width 281 height 31
click at [485, 328] on td "Cost Center — None, Profit Center — None, WBS Element — 110234.1705" at bounding box center [485, 343] width 281 height 31
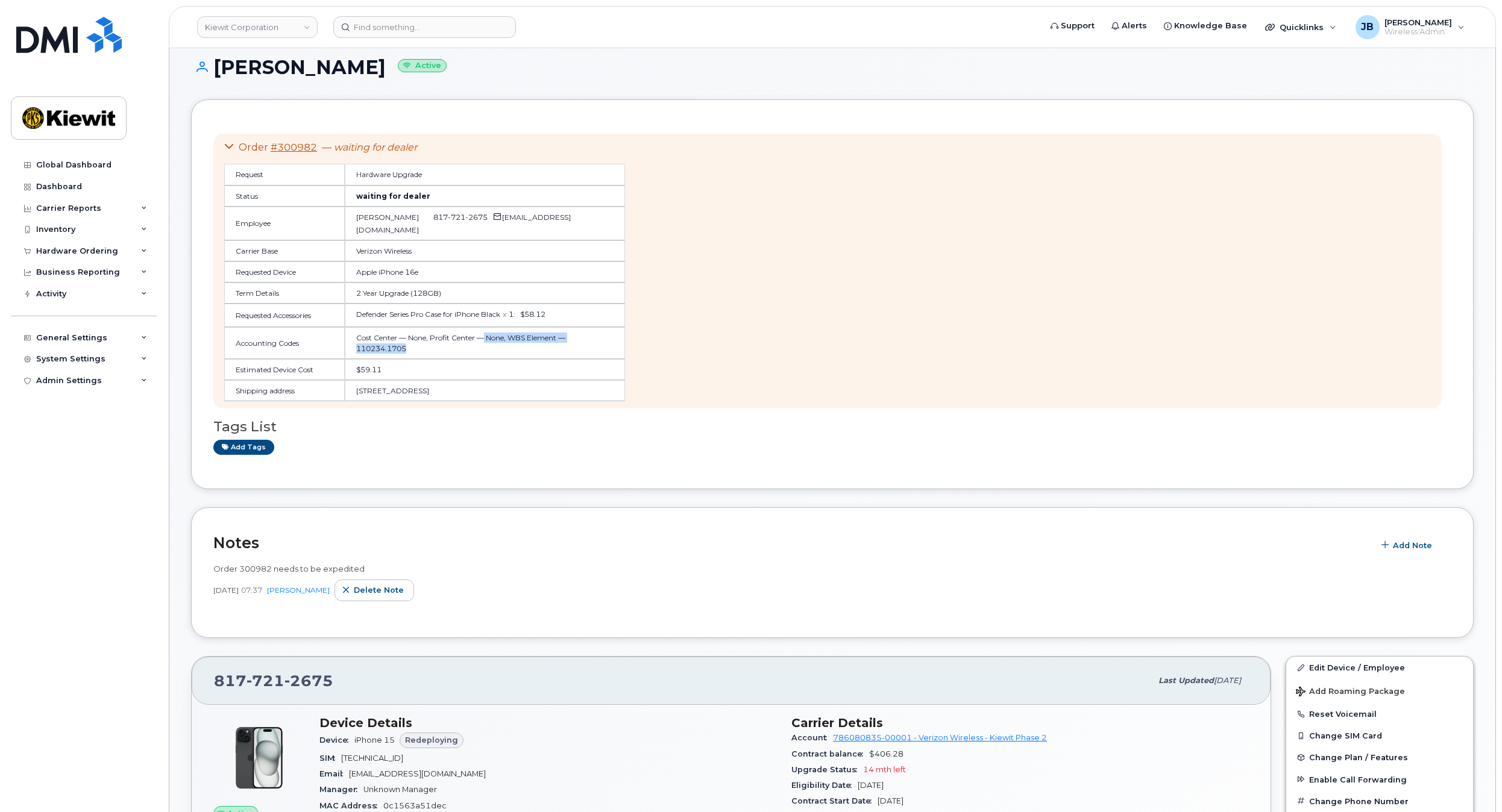
drag, startPoint x: 491, startPoint y: 333, endPoint x: 485, endPoint y: 334, distance: 6.1
click at [485, 334] on td "Cost Center — None, Profit Center — None, WBS Element — 110234.1705" at bounding box center [485, 343] width 281 height 31
drag, startPoint x: 487, startPoint y: 341, endPoint x: 492, endPoint y: 328, distance: 13.9
click at [492, 327] on td "Cost Center — None, Profit Center — None, WBS Element — 110234.1705" at bounding box center [485, 343] width 281 height 31
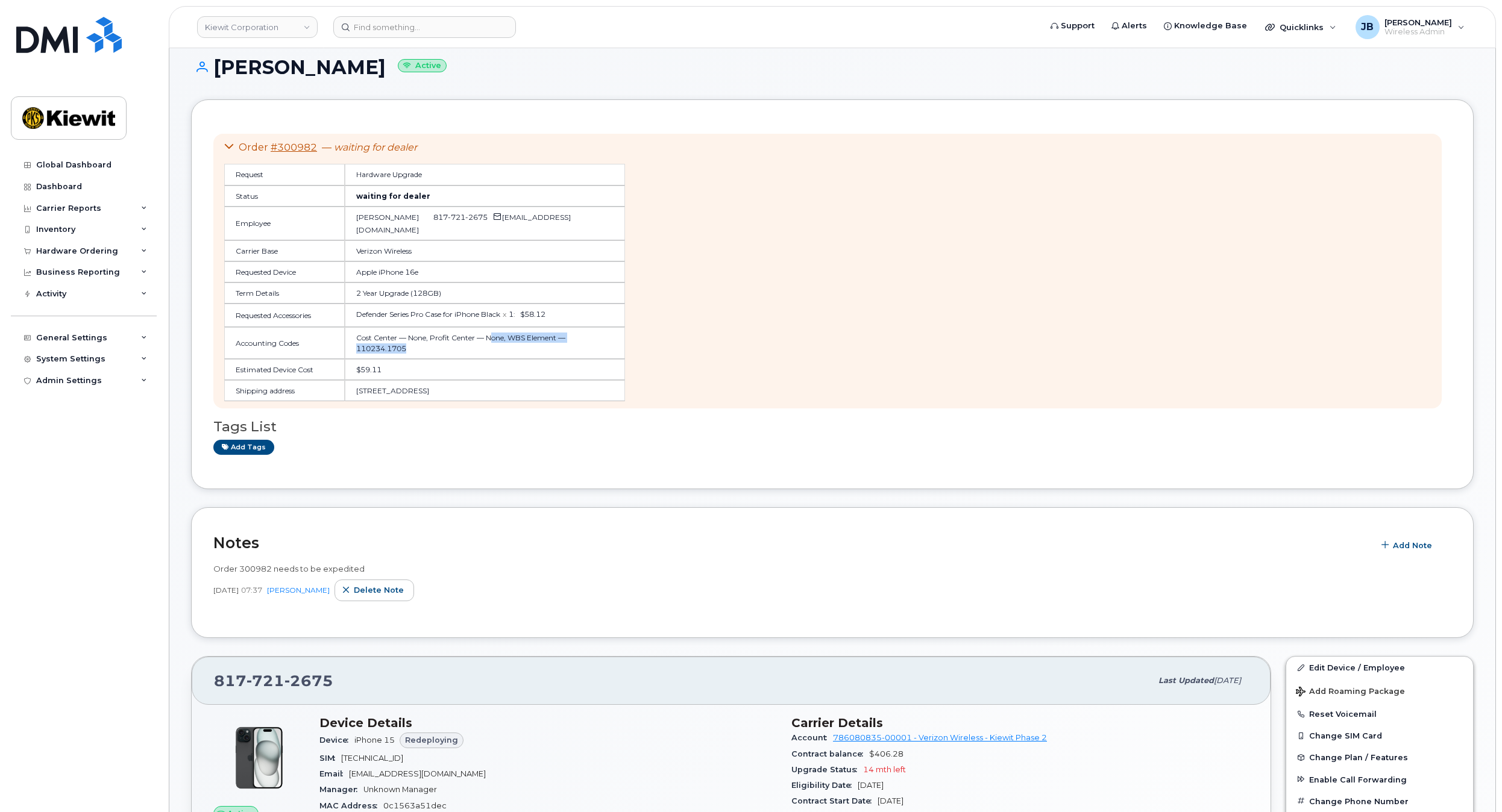
click at [492, 329] on td "Cost Center — None, Profit Center — None, WBS Element — 110234.1705" at bounding box center [485, 343] width 281 height 31
click at [491, 333] on td "Cost Center — None, Profit Center — None, WBS Element — 110234.1705" at bounding box center [485, 343] width 281 height 31
drag, startPoint x: 491, startPoint y: 335, endPoint x: 461, endPoint y: 341, distance: 30.6
click at [461, 341] on td "Cost Center — None, Profit Center — None, WBS Element — 110234.1705" at bounding box center [485, 343] width 281 height 31
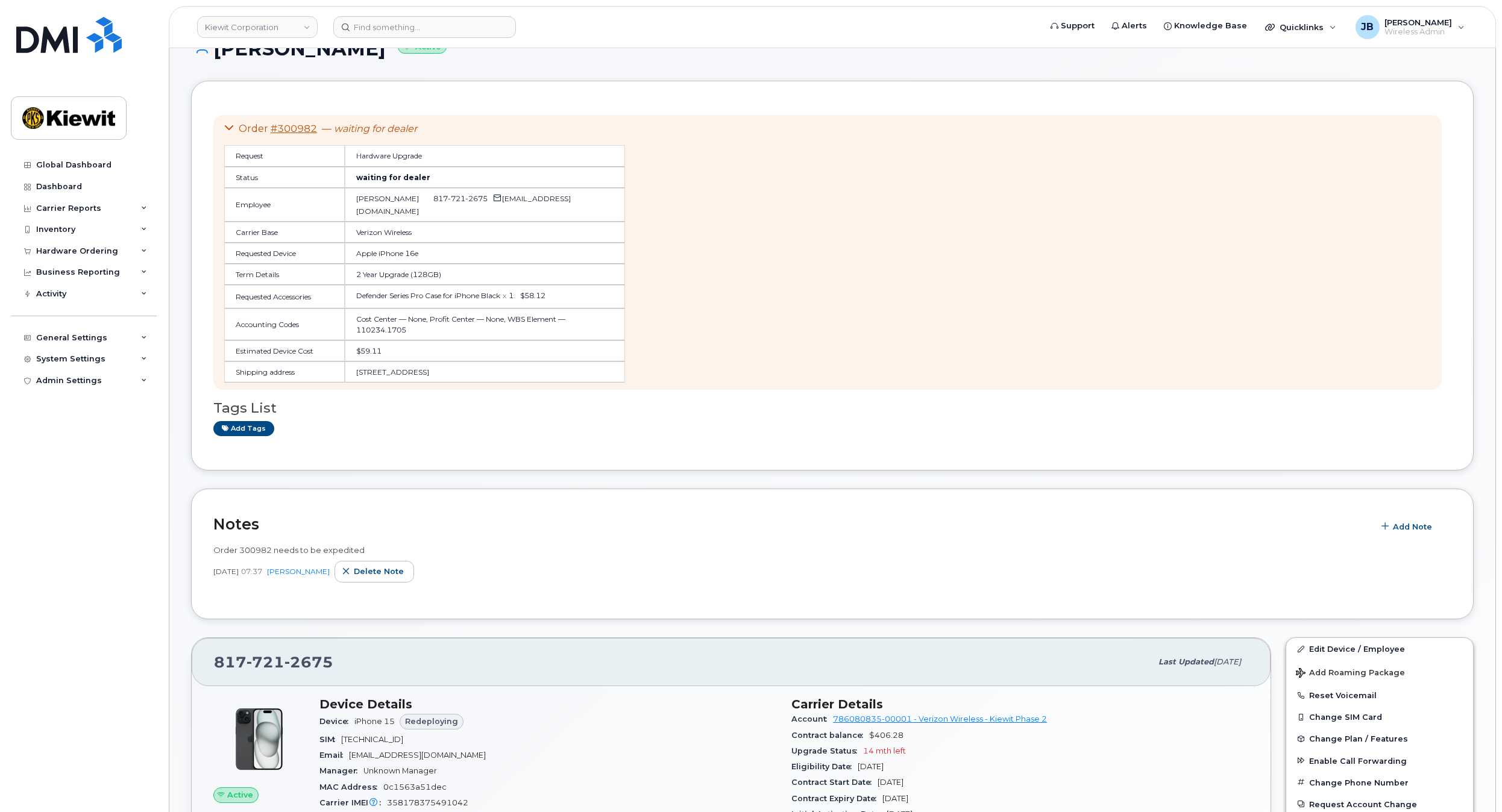
drag, startPoint x: 489, startPoint y: 294, endPoint x: 487, endPoint y: 322, distance: 28.1
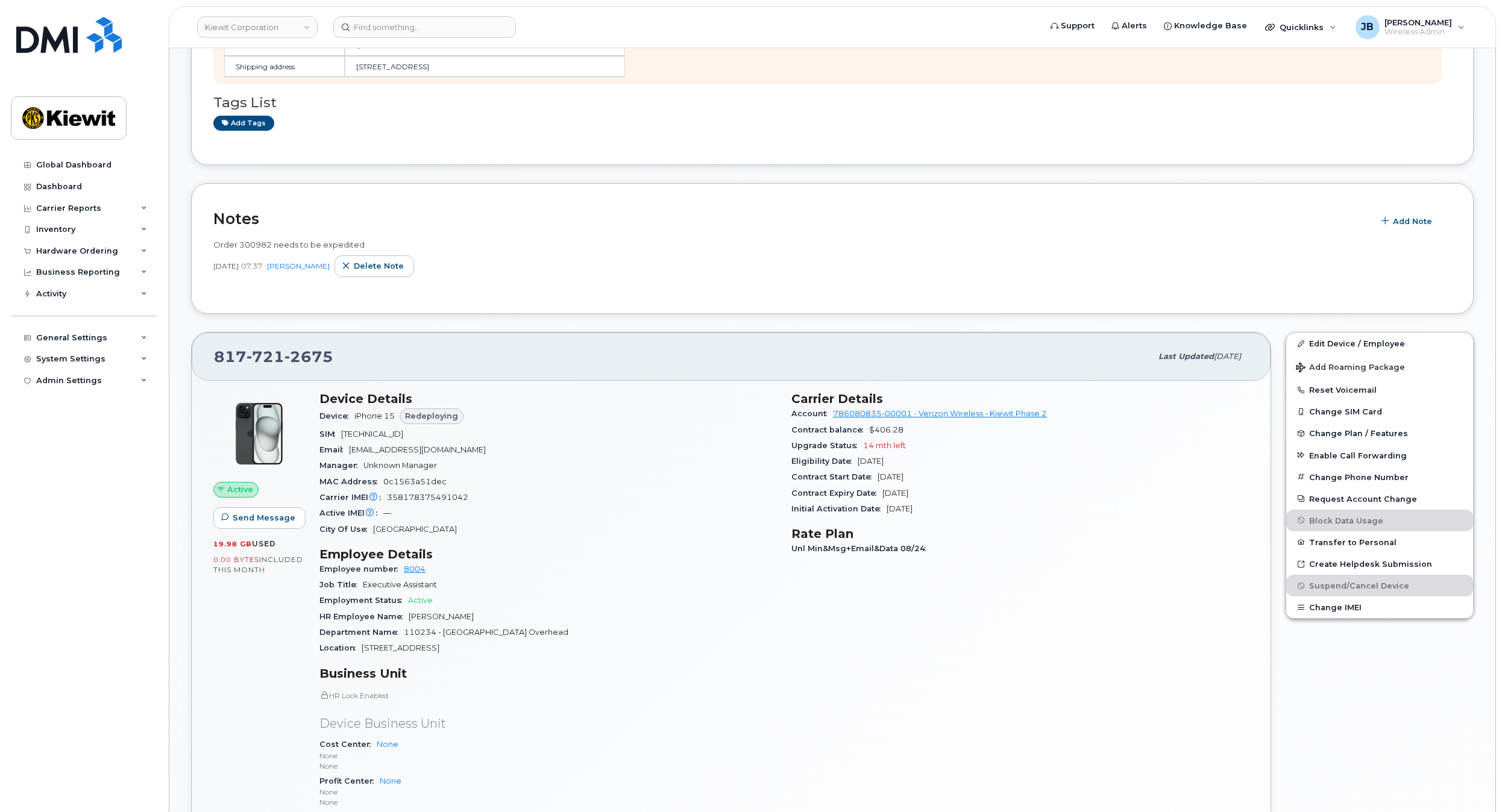
scroll to position [94, 0]
